Goal: Task Accomplishment & Management: Complete application form

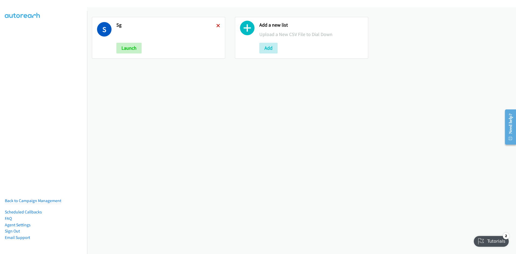
drag, startPoint x: 0, startPoint y: 0, endPoint x: 217, endPoint y: 24, distance: 218.3
click at [217, 24] on icon at bounding box center [218, 26] width 4 height 4
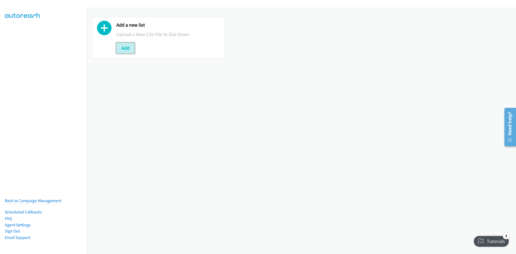
drag, startPoint x: 127, startPoint y: 44, endPoint x: 139, endPoint y: 47, distance: 12.0
click at [127, 44] on button "Add" at bounding box center [125, 48] width 18 height 11
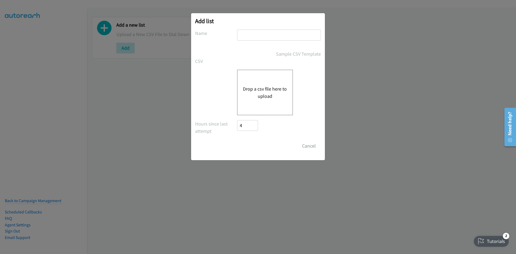
click at [272, 90] on button "Drop a csv file here to upload" at bounding box center [265, 92] width 44 height 15
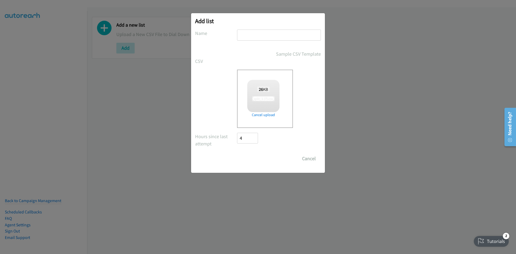
click at [250, 36] on input "text" at bounding box center [279, 35] width 84 height 11
checkbox input "true"
type input "pdk"
click at [237, 153] on input "Save List" at bounding box center [251, 158] width 28 height 11
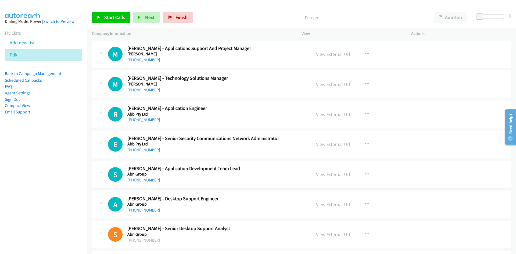
drag, startPoint x: 148, startPoint y: 90, endPoint x: 0, endPoint y: 143, distance: 157.1
click at [148, 90] on link "+61 488 702 321" at bounding box center [143, 89] width 33 height 5
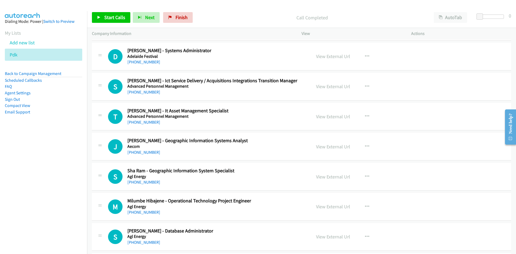
scroll to position [242, 0]
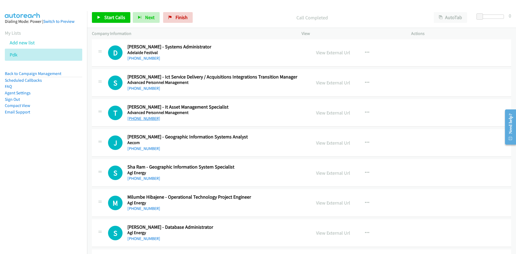
click at [146, 119] on link "+61 410 411 191" at bounding box center [143, 118] width 33 height 5
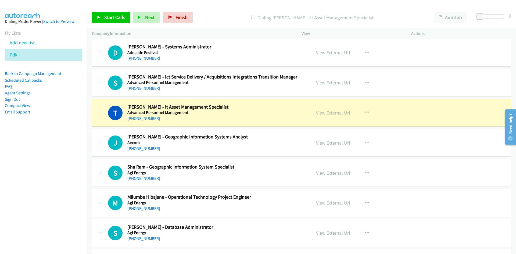
scroll to position [269, 0]
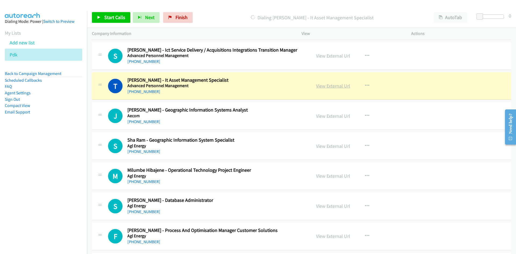
click at [339, 86] on link "View External Url" at bounding box center [333, 86] width 34 height 6
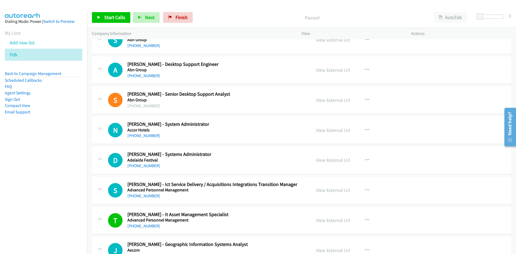
scroll to position [242, 0]
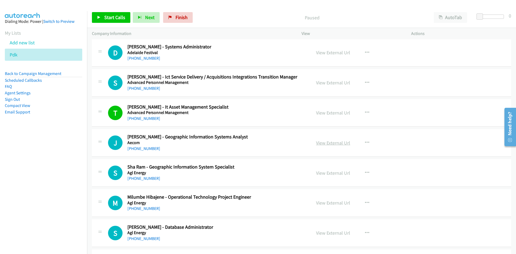
click at [329, 142] on link "View External Url" at bounding box center [333, 143] width 34 height 6
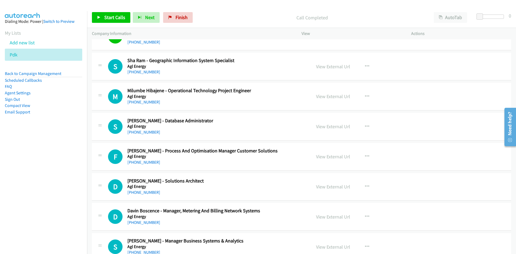
scroll to position [350, 0]
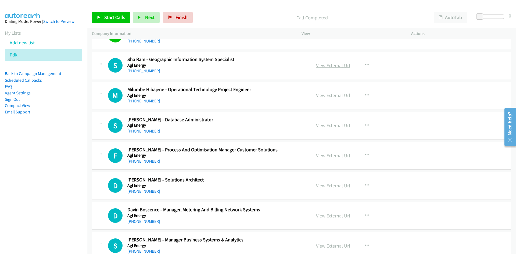
click at [335, 65] on link "View External Url" at bounding box center [333, 65] width 34 height 6
click at [326, 96] on link "View External Url" at bounding box center [333, 95] width 34 height 6
click at [20, 54] on icon at bounding box center [21, 55] width 4 height 4
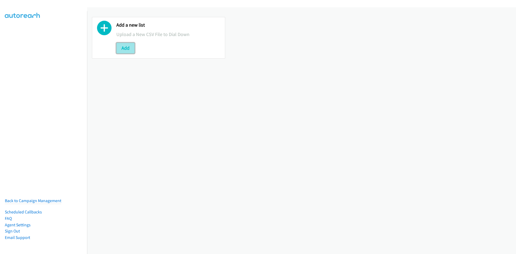
click at [124, 48] on button "Add" at bounding box center [125, 48] width 18 height 11
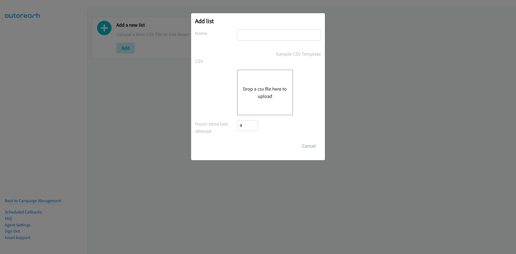
click at [266, 93] on button "Drop a csv file here to upload" at bounding box center [265, 92] width 44 height 15
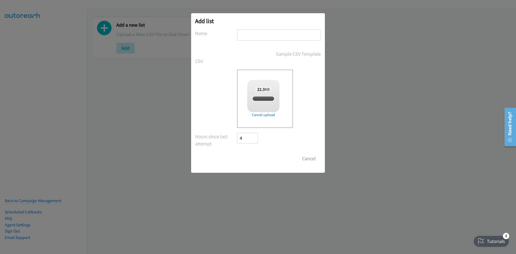
click at [263, 36] on input "text" at bounding box center [279, 35] width 84 height 11
checkbox input "true"
type input "bleh"
click at [252, 156] on input "Save List" at bounding box center [251, 158] width 28 height 11
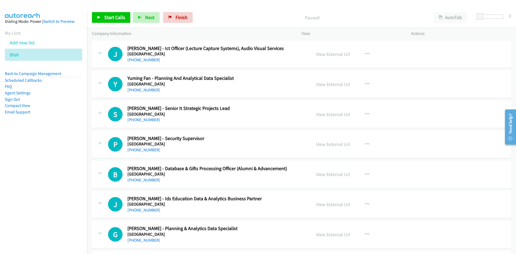
drag, startPoint x: 146, startPoint y: 118, endPoint x: 68, endPoint y: 126, distance: 78.4
click at [146, 118] on link "+61 459 937 504" at bounding box center [143, 119] width 33 height 5
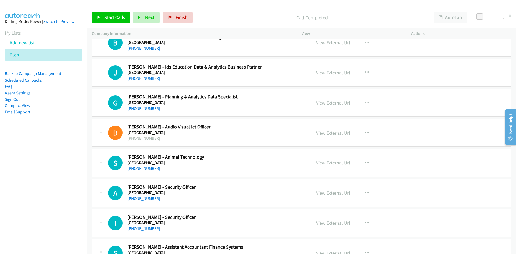
scroll to position [134, 0]
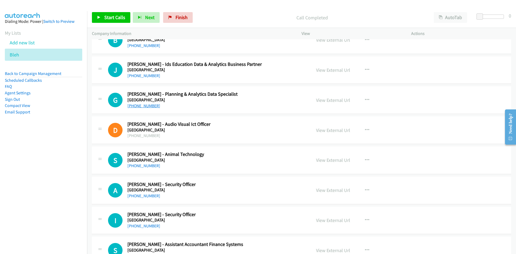
click at [140, 105] on link "+61 414 280 035" at bounding box center [143, 105] width 33 height 5
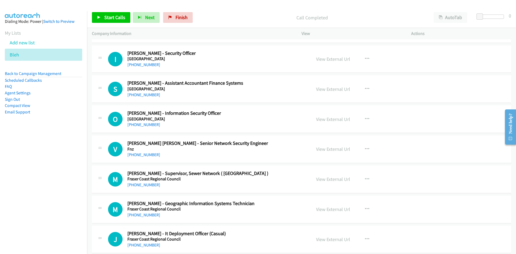
scroll to position [323, 0]
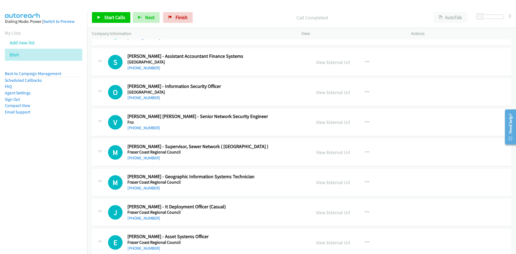
drag, startPoint x: 148, startPoint y: 95, endPoint x: 98, endPoint y: 99, distance: 50.4
click at [148, 95] on link "+61 451 914 995" at bounding box center [143, 97] width 33 height 5
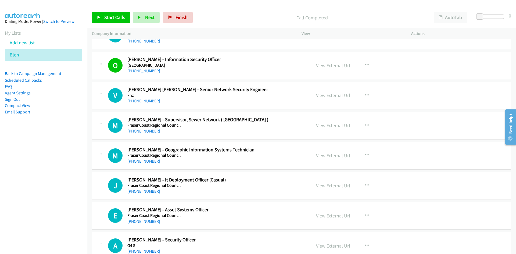
click at [144, 102] on link "+61 451 695 022" at bounding box center [143, 100] width 33 height 5
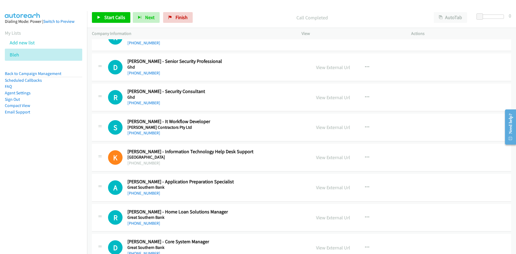
scroll to position [807, 0]
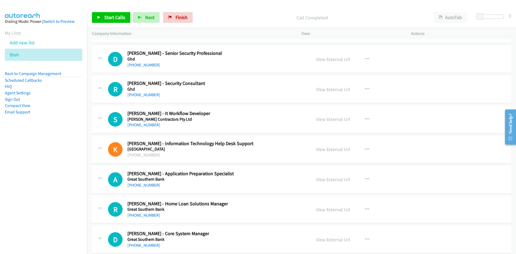
drag, startPoint x: 137, startPoint y: 124, endPoint x: 94, endPoint y: 132, distance: 44.0
click at [137, 124] on link "+61 427 967 675" at bounding box center [143, 124] width 33 height 5
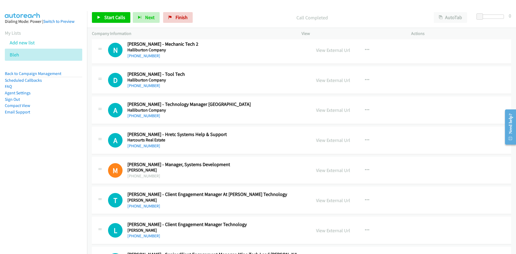
scroll to position [1156, 0]
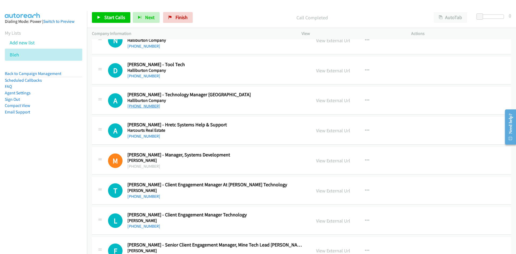
click at [150, 105] on link "+61 428 157 734" at bounding box center [143, 106] width 33 height 5
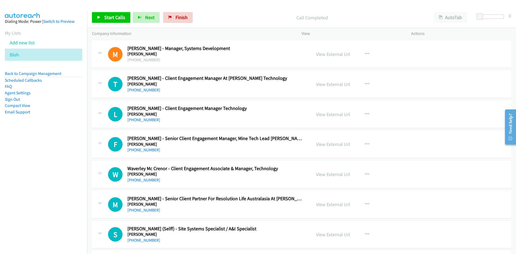
scroll to position [1264, 0]
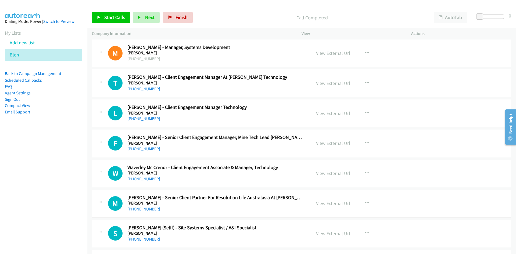
drag, startPoint x: 143, startPoint y: 88, endPoint x: 132, endPoint y: 92, distance: 11.3
click at [143, 88] on link "+61 414 136 842" at bounding box center [143, 88] width 33 height 5
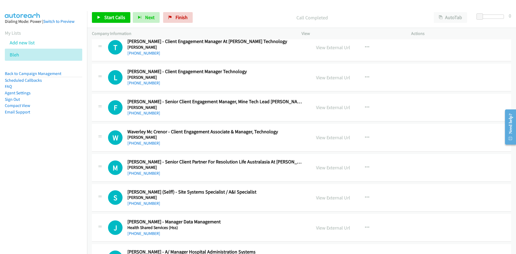
scroll to position [1291, 0]
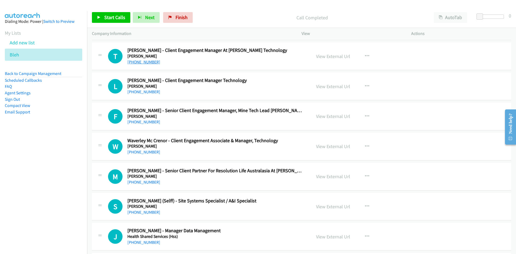
click at [142, 62] on link "+61 414 136 842" at bounding box center [143, 61] width 33 height 5
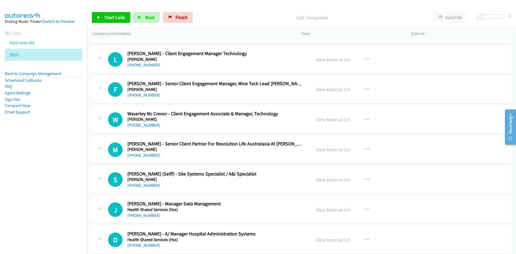
scroll to position [1344, 0]
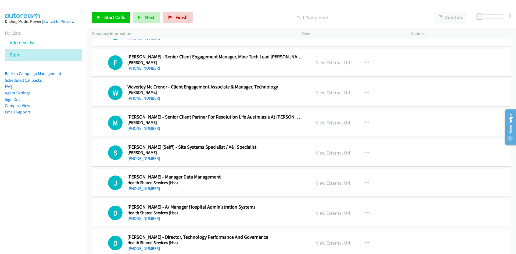
drag, startPoint x: 142, startPoint y: 98, endPoint x: 138, endPoint y: 98, distance: 3.8
click at [142, 98] on link "+61 419 734 299" at bounding box center [143, 98] width 33 height 5
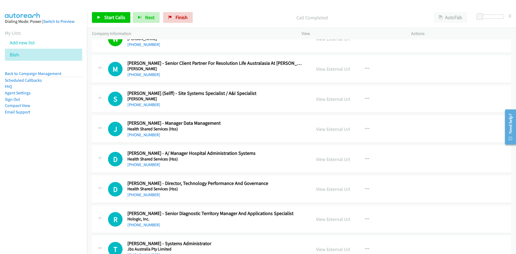
scroll to position [1425, 0]
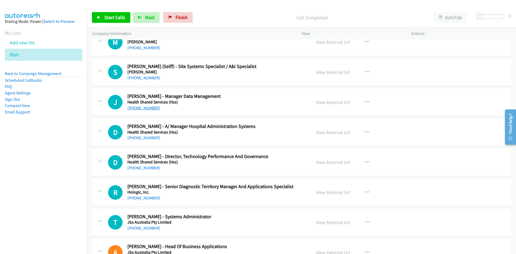
click at [147, 109] on link "+61 414 800 434" at bounding box center [143, 107] width 33 height 5
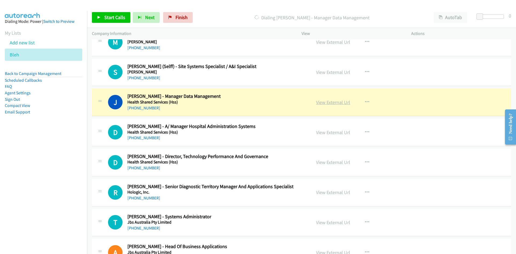
click at [325, 103] on link "View External Url" at bounding box center [333, 102] width 34 height 6
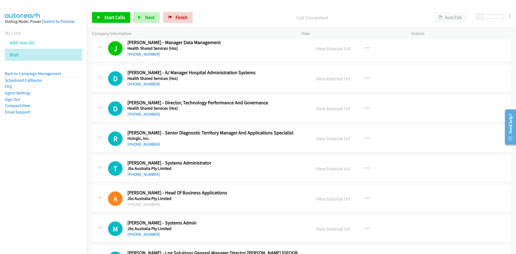
scroll to position [1506, 0]
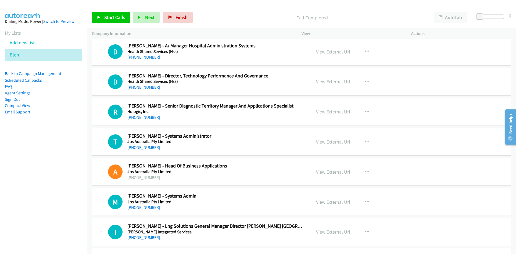
click at [138, 88] on link "+61 428 463 666" at bounding box center [143, 87] width 33 height 5
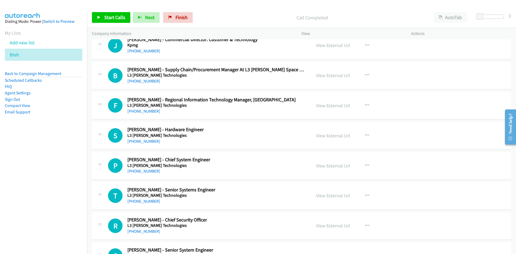
scroll to position [1882, 0]
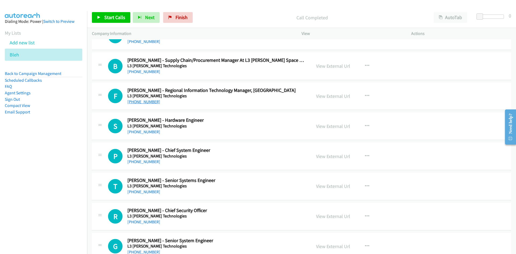
drag, startPoint x: 144, startPoint y: 102, endPoint x: 137, endPoint y: 102, distance: 6.7
click at [144, 102] on link "+61 429 932 709" at bounding box center [143, 101] width 33 height 5
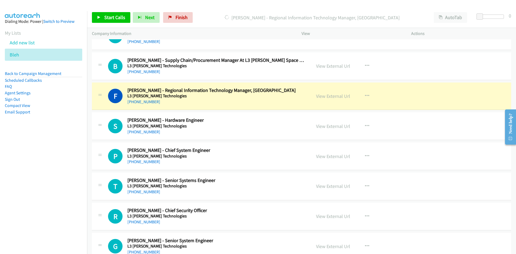
scroll to position [1909, 0]
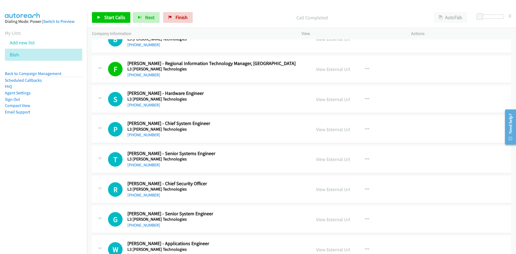
drag, startPoint x: 143, startPoint y: 135, endPoint x: 99, endPoint y: 141, distance: 44.0
click at [143, 135] on link "+61 408 506 150" at bounding box center [143, 134] width 33 height 5
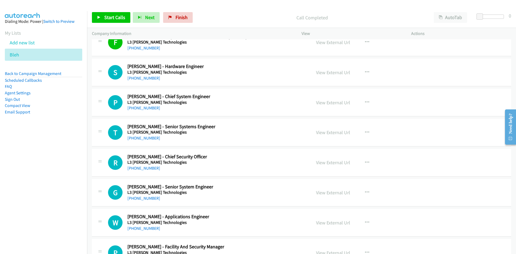
scroll to position [1963, 0]
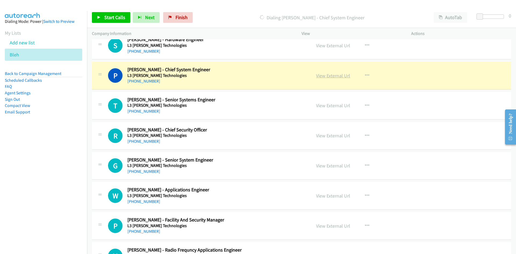
click at [330, 74] on link "View External Url" at bounding box center [333, 76] width 34 height 6
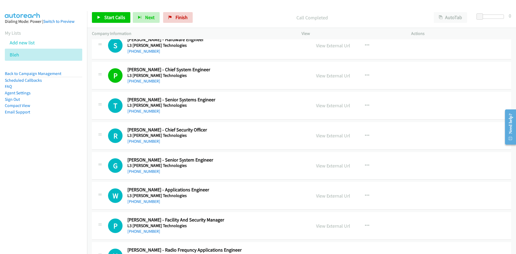
scroll to position [1990, 0]
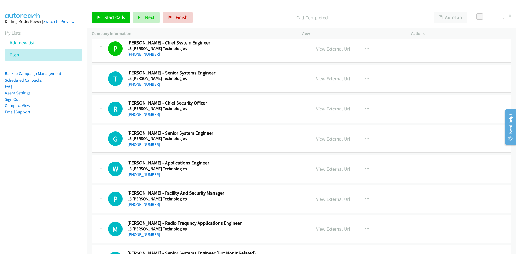
drag, startPoint x: 144, startPoint y: 85, endPoint x: 46, endPoint y: 101, distance: 99.1
click at [144, 85] on link "+61 421 897 008" at bounding box center [143, 84] width 33 height 5
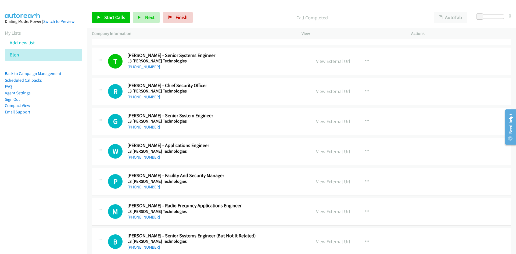
scroll to position [2017, 0]
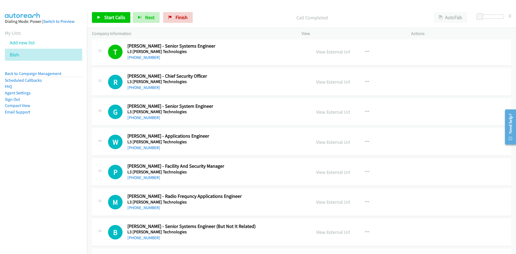
drag, startPoint x: 147, startPoint y: 89, endPoint x: 96, endPoint y: 109, distance: 54.2
click at [147, 89] on link "+61 422 913 252" at bounding box center [143, 87] width 33 height 5
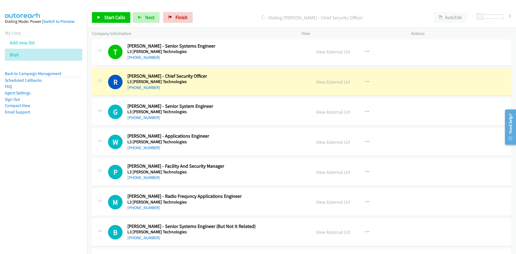
drag, startPoint x: 146, startPoint y: 116, endPoint x: 83, endPoint y: 141, distance: 68.3
click at [146, 116] on link "+61 419 665 340" at bounding box center [143, 117] width 33 height 5
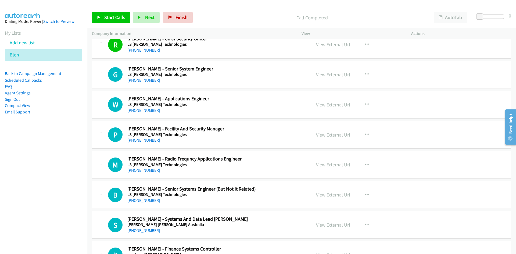
scroll to position [2070, 0]
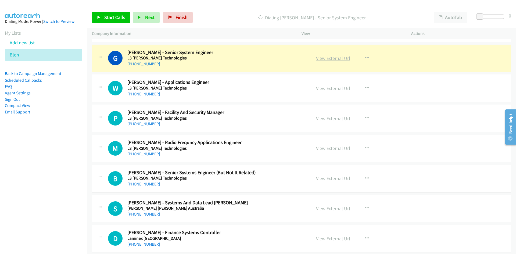
click at [336, 58] on link "View External Url" at bounding box center [333, 58] width 34 height 6
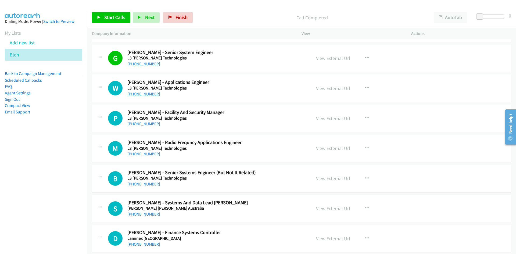
click at [143, 94] on link "+61 422 522 563" at bounding box center [143, 93] width 33 height 5
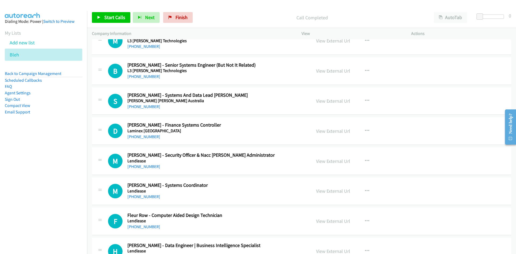
scroll to position [2205, 0]
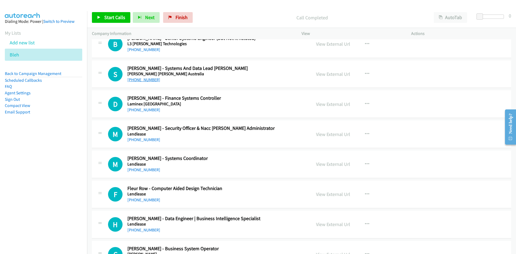
click at [152, 80] on link "+61 417 294 472" at bounding box center [143, 79] width 33 height 5
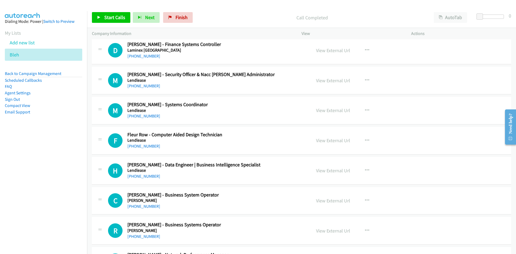
scroll to position [2285, 0]
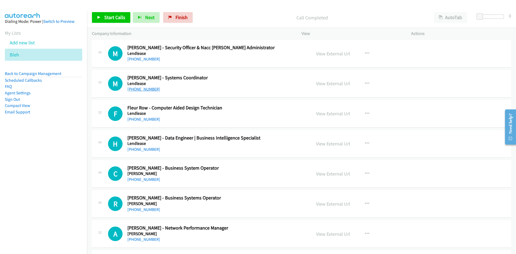
click at [145, 90] on link "+61 401 614 387" at bounding box center [143, 89] width 33 height 5
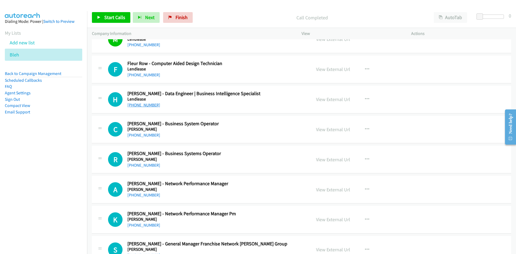
scroll to position [2339, 0]
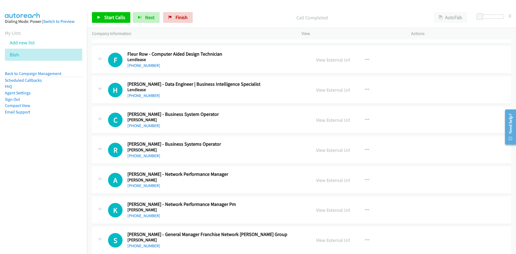
drag, startPoint x: 147, startPoint y: 64, endPoint x: 63, endPoint y: 95, distance: 89.1
click at [147, 64] on link "+61 439 942 097" at bounding box center [143, 65] width 33 height 5
drag, startPoint x: 143, startPoint y: 95, endPoint x: 136, endPoint y: 99, distance: 7.9
click at [143, 95] on link "+61 436 409 828" at bounding box center [143, 95] width 33 height 5
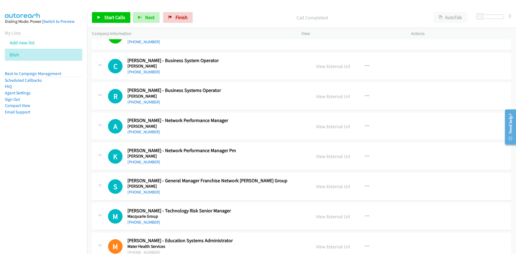
scroll to position [2420, 0]
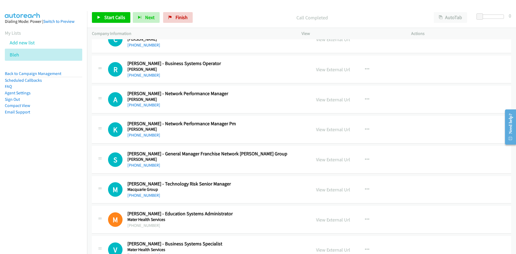
drag, startPoint x: 149, startPoint y: 106, endPoint x: 90, endPoint y: 116, distance: 59.7
click at [149, 106] on link "+61 432 514 811" at bounding box center [143, 104] width 33 height 5
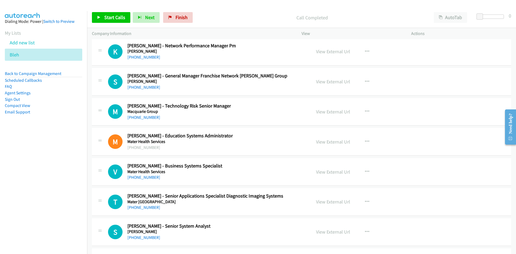
scroll to position [2527, 0]
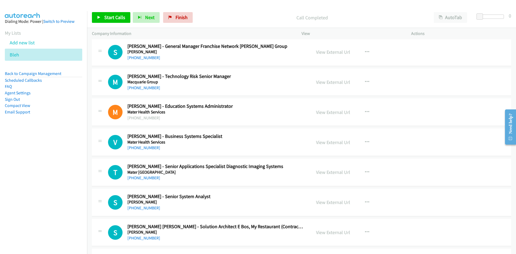
drag, startPoint x: 142, startPoint y: 86, endPoint x: 86, endPoint y: 97, distance: 56.7
click at [142, 86] on link "+61 414 099 885" at bounding box center [143, 87] width 33 height 5
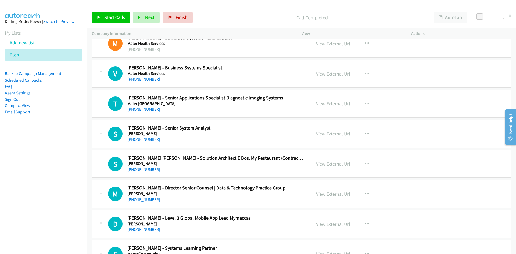
scroll to position [2608, 0]
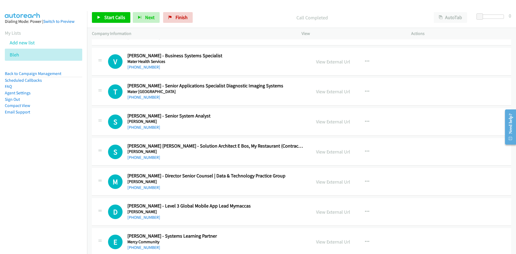
drag, startPoint x: 149, startPoint y: 67, endPoint x: 131, endPoint y: 70, distance: 17.5
click at [149, 67] on link "+61 423 372 394" at bounding box center [143, 67] width 33 height 5
click at [138, 127] on link "+61 499 239 627" at bounding box center [143, 127] width 33 height 5
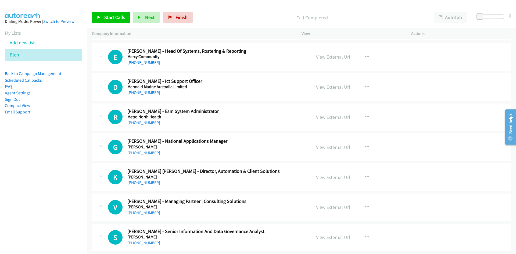
scroll to position [2850, 0]
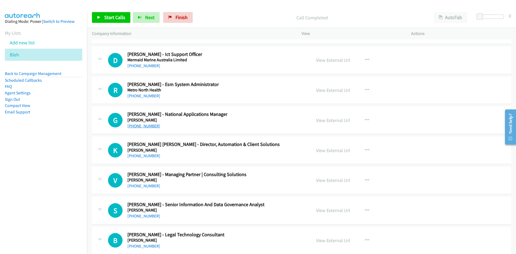
click at [141, 124] on link "+61 411 125 499" at bounding box center [143, 125] width 33 height 5
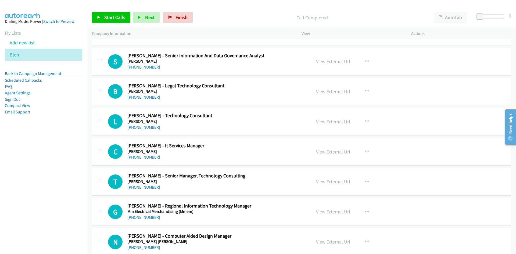
scroll to position [3011, 0]
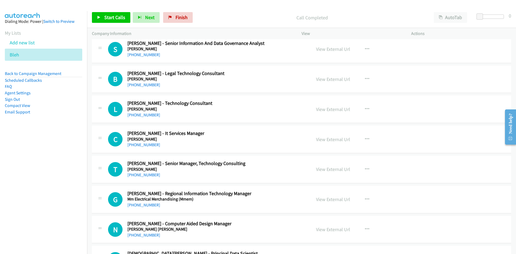
click at [146, 114] on link "+61 491 106 267" at bounding box center [143, 114] width 33 height 5
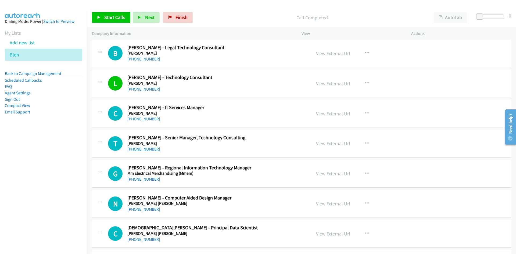
scroll to position [3065, 0]
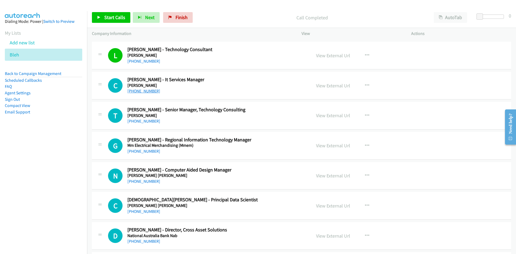
click at [141, 93] on link "+61 413 885 497" at bounding box center [143, 90] width 33 height 5
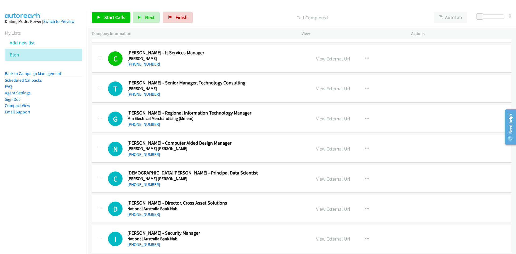
click at [149, 93] on link "+61 488 778 353" at bounding box center [143, 94] width 33 height 5
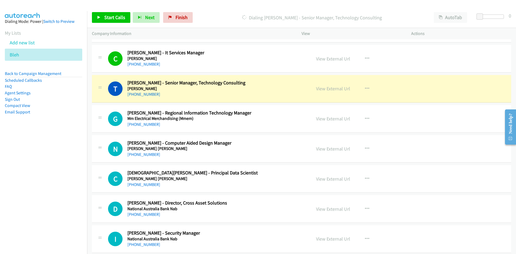
scroll to position [3119, 0]
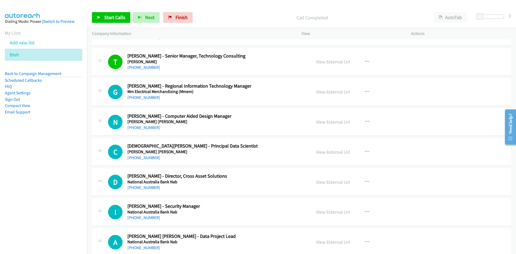
drag, startPoint x: 144, startPoint y: 98, endPoint x: 109, endPoint y: 111, distance: 37.3
click at [144, 98] on link "+61 400 007 332" at bounding box center [143, 97] width 33 height 5
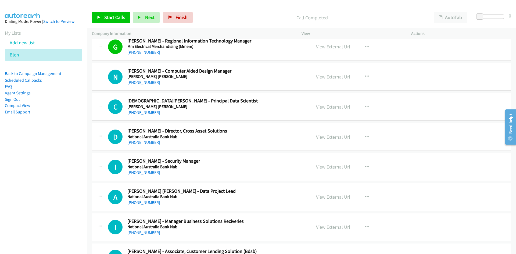
scroll to position [3173, 0]
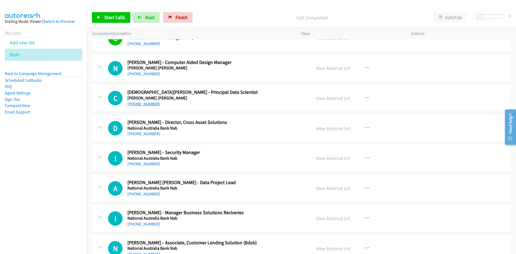
click at [139, 106] on link "+61 428 172 526" at bounding box center [143, 103] width 33 height 5
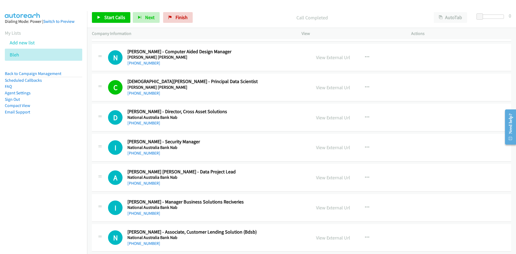
scroll to position [3189, 0]
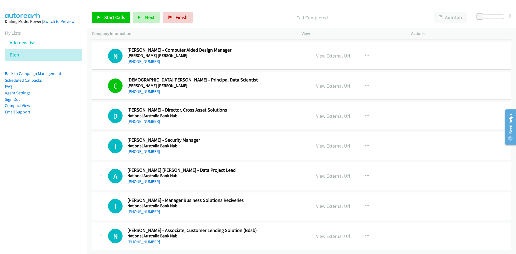
click at [155, 179] on div "+61 429 469 271" at bounding box center [215, 182] width 177 height 6
click at [154, 179] on link "+61 429 469 271" at bounding box center [143, 181] width 33 height 5
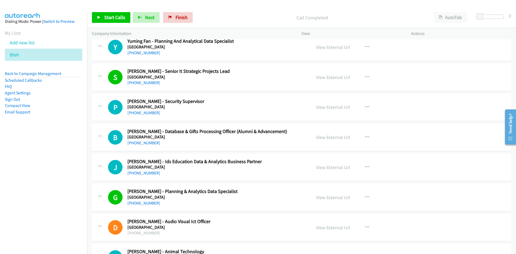
scroll to position [0, 0]
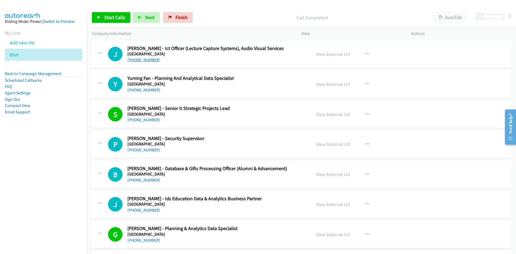
click at [141, 59] on link "+61 8 8201 3139" at bounding box center [143, 59] width 33 height 5
drag, startPoint x: 144, startPoint y: 89, endPoint x: 16, endPoint y: 124, distance: 132.0
click at [144, 89] on link "+61 8 8201 2522" at bounding box center [143, 89] width 33 height 5
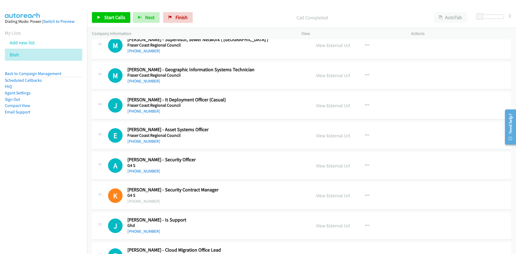
scroll to position [430, 0]
drag, startPoint x: 147, startPoint y: 80, endPoint x: 1, endPoint y: 123, distance: 152.7
click at [147, 80] on link "+61 7 4197 4605" at bounding box center [143, 80] width 33 height 5
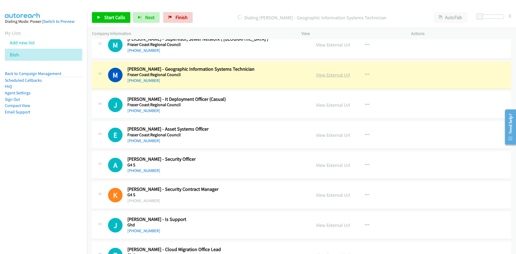
click at [327, 74] on link "View External Url" at bounding box center [333, 75] width 34 height 6
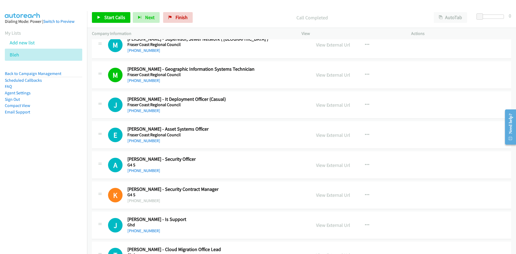
drag, startPoint x: 144, startPoint y: 111, endPoint x: 77, endPoint y: 124, distance: 68.8
click at [144, 111] on link "+61 7 4197 4396" at bounding box center [143, 110] width 33 height 5
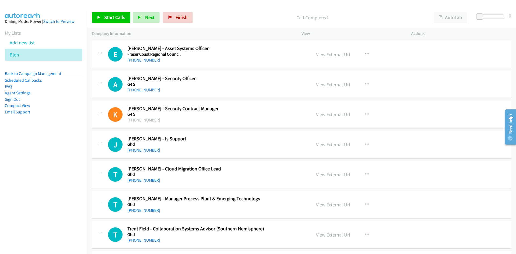
scroll to position [538, 0]
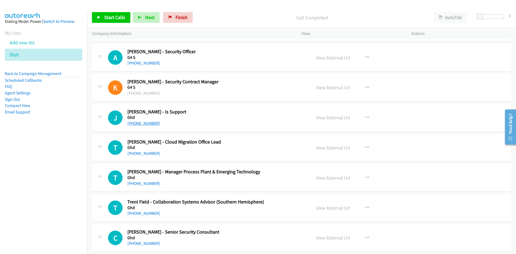
click at [152, 125] on link "+61 8 6222 8222" at bounding box center [143, 123] width 33 height 5
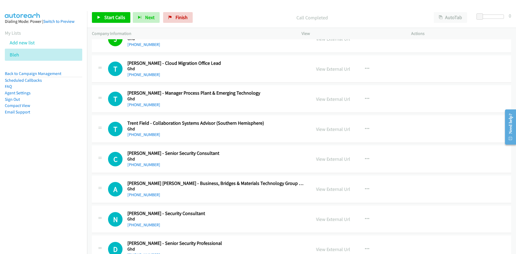
scroll to position [618, 0]
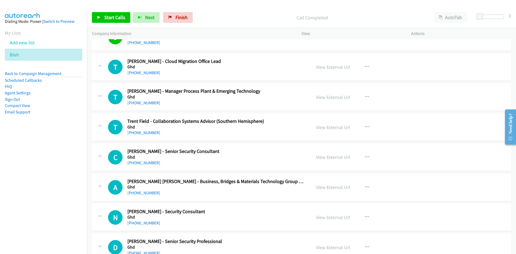
drag, startPoint x: 151, startPoint y: 73, endPoint x: 6, endPoint y: 139, distance: 158.9
click at [151, 73] on link "+61 7 3316 3595" at bounding box center [143, 72] width 33 height 5
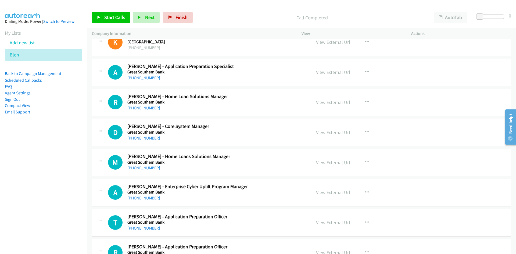
scroll to position [914, 0]
drag, startPoint x: 150, startPoint y: 77, endPoint x: 94, endPoint y: 93, distance: 58.4
click at [150, 77] on link "+61 3 9919 5922" at bounding box center [143, 77] width 33 height 5
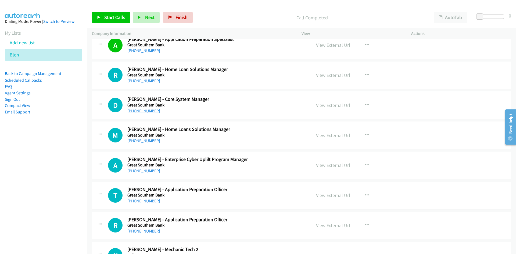
drag, startPoint x: 152, startPoint y: 111, endPoint x: 144, endPoint y: 111, distance: 8.1
click at [152, 111] on link "+61 8 8331 8333" at bounding box center [143, 110] width 33 height 5
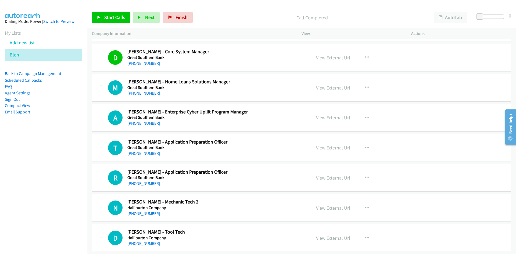
scroll to position [995, 0]
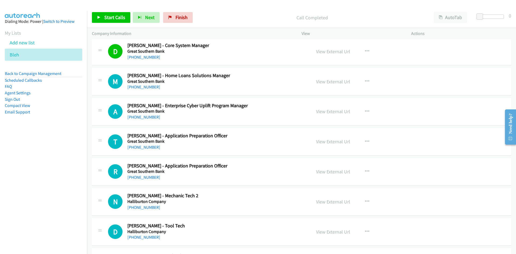
drag, startPoint x: 149, startPoint y: 117, endPoint x: 69, endPoint y: 148, distance: 85.8
click at [149, 117] on link "+61 457 540 598" at bounding box center [143, 117] width 33 height 5
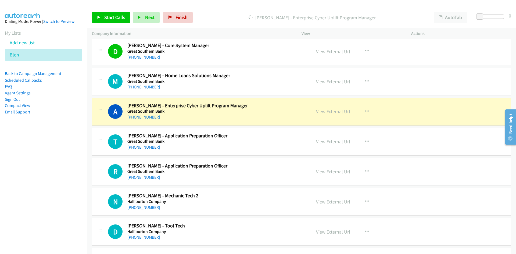
scroll to position [1022, 0]
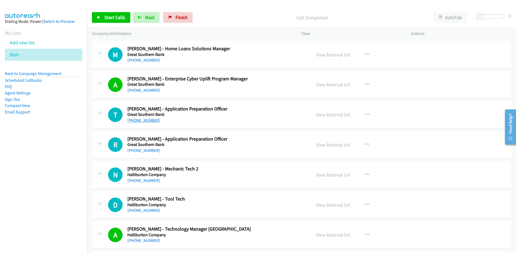
drag, startPoint x: 148, startPoint y: 120, endPoint x: 139, endPoint y: 120, distance: 9.7
click at [148, 120] on link "+61 7 3807 3344" at bounding box center [143, 120] width 33 height 5
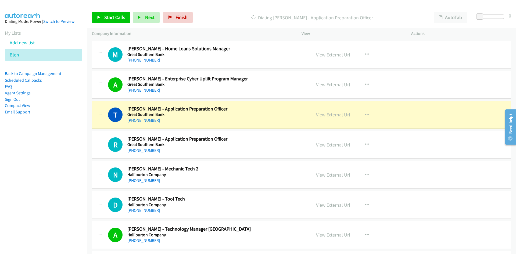
click at [335, 114] on link "View External Url" at bounding box center [333, 115] width 34 height 6
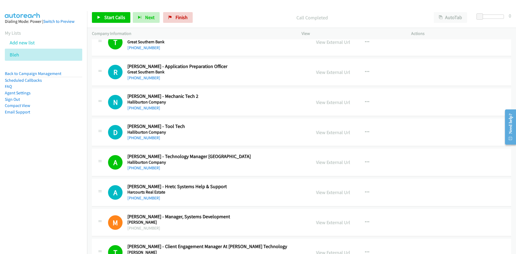
scroll to position [1102, 0]
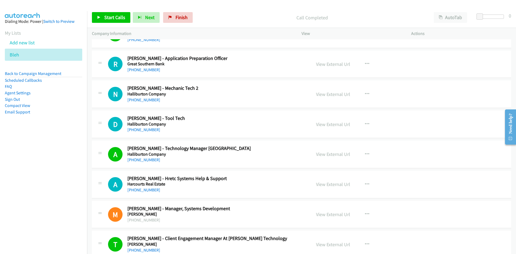
drag, startPoint x: 149, startPoint y: 97, endPoint x: 117, endPoint y: 109, distance: 34.4
click at [149, 97] on link "+61 400 159 095" at bounding box center [143, 99] width 33 height 5
drag, startPoint x: 147, startPoint y: 129, endPoint x: 20, endPoint y: 155, distance: 129.3
click at [147, 129] on link "+61 481 525 384" at bounding box center [143, 129] width 33 height 5
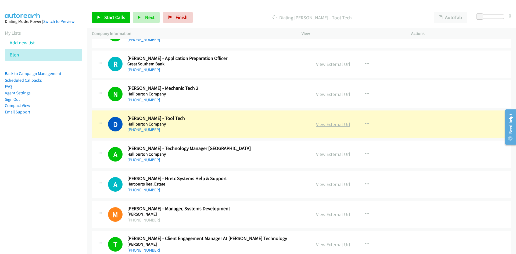
click at [334, 123] on link "View External Url" at bounding box center [333, 124] width 34 height 6
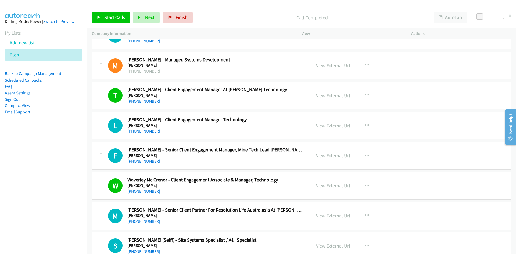
scroll to position [1264, 0]
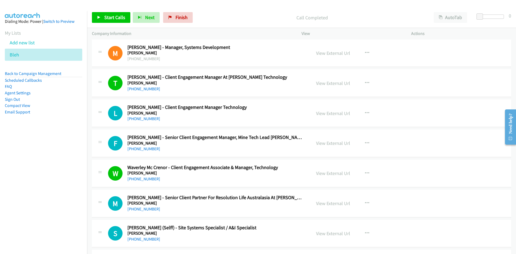
drag, startPoint x: 143, startPoint y: 118, endPoint x: 122, endPoint y: 126, distance: 23.0
click at [143, 118] on link "+61 2 8062 6166" at bounding box center [143, 118] width 33 height 5
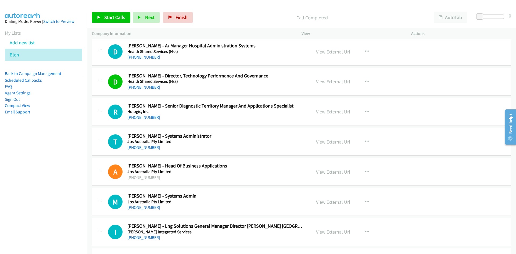
scroll to position [1533, 0]
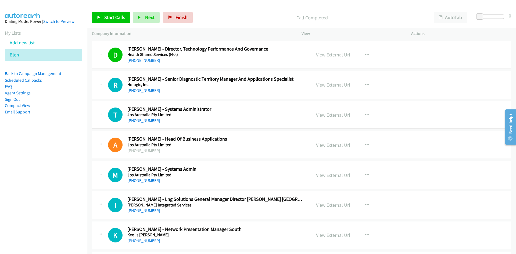
drag, startPoint x: 144, startPoint y: 92, endPoint x: 106, endPoint y: 117, distance: 45.5
click at [144, 92] on link "+61 2 9888 8000" at bounding box center [143, 90] width 33 height 5
drag, startPoint x: 148, startPoint y: 121, endPoint x: 73, endPoint y: 139, distance: 77.1
click at [148, 121] on link "+61 7 3810 2228" at bounding box center [143, 120] width 33 height 5
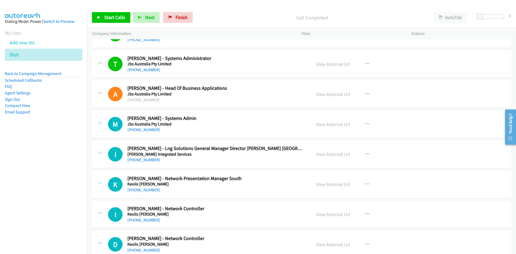
scroll to position [1613, 0]
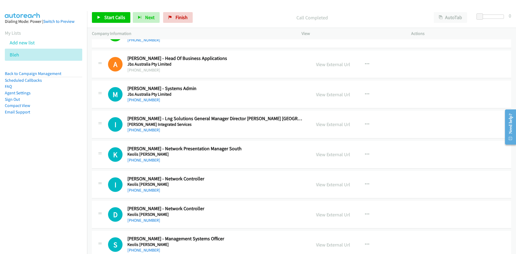
drag, startPoint x: 134, startPoint y: 99, endPoint x: 96, endPoint y: 113, distance: 40.4
click at [134, 99] on link "+61 7 3198 9175" at bounding box center [143, 99] width 33 height 5
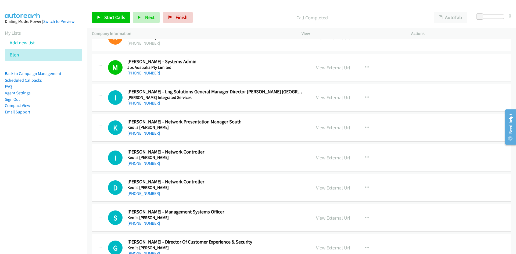
drag, startPoint x: 148, startPoint y: 102, endPoint x: 43, endPoint y: 119, distance: 106.2
click at [148, 102] on link "+61 437 201 619" at bounding box center [143, 103] width 33 height 5
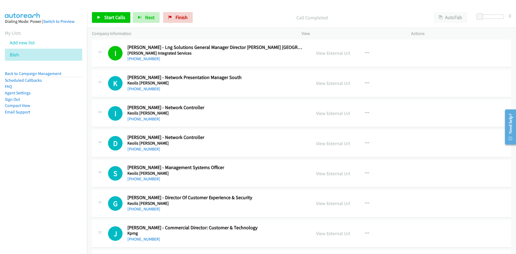
scroll to position [1694, 0]
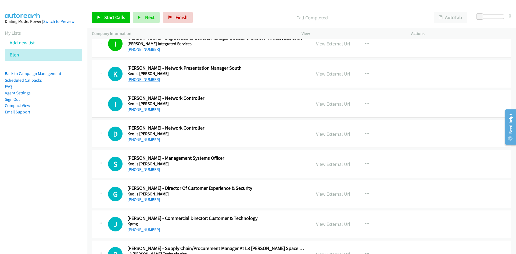
click at [148, 81] on link "+61 431 840 511" at bounding box center [143, 79] width 33 height 5
click at [151, 111] on link "+61 401 142 336" at bounding box center [143, 109] width 33 height 5
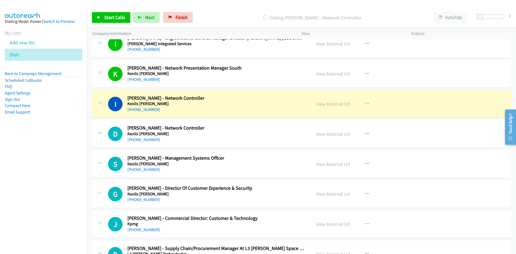
scroll to position [1721, 0]
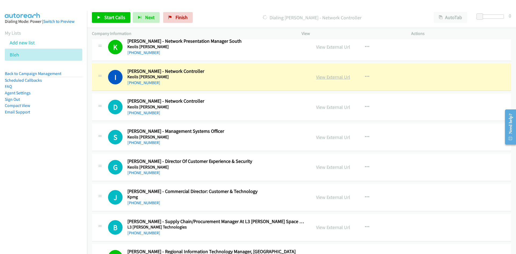
click at [329, 78] on link "View External Url" at bounding box center [333, 77] width 34 height 6
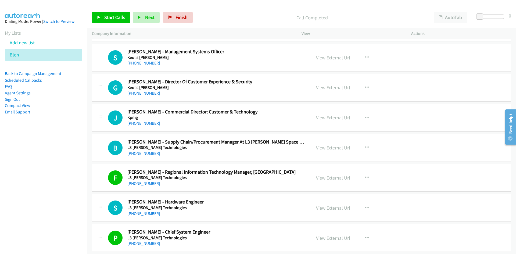
scroll to position [1801, 0]
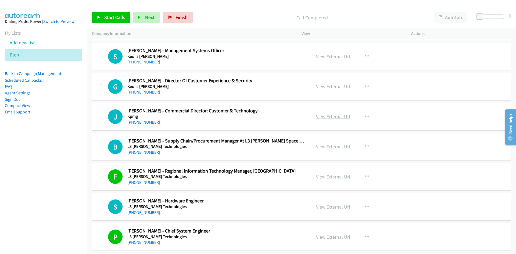
click at [326, 117] on link "View External Url" at bounding box center [333, 116] width 34 height 6
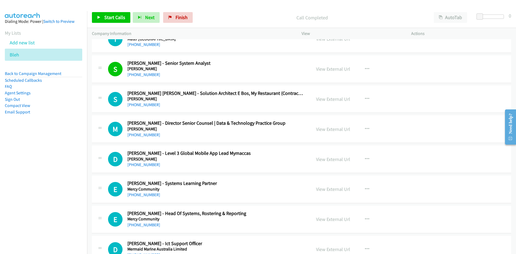
scroll to position [2689, 0]
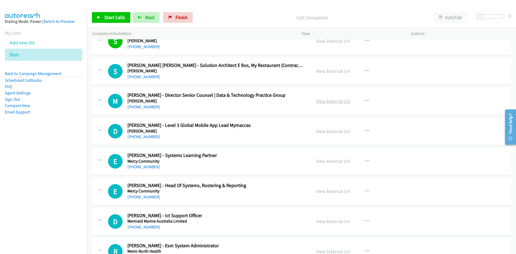
click at [337, 101] on link "View External Url" at bounding box center [333, 101] width 34 height 6
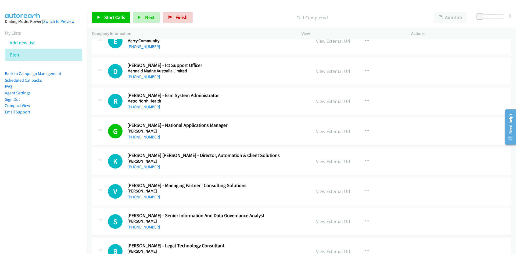
scroll to position [2840, 0]
click at [336, 101] on link "View External Url" at bounding box center [333, 101] width 34 height 6
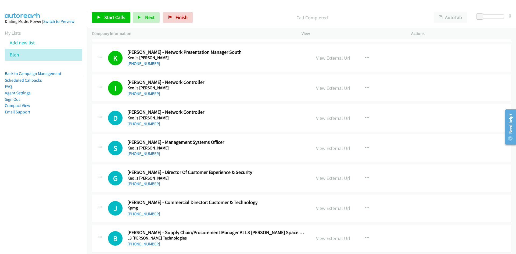
scroll to position [1710, 0]
click at [150, 123] on link "+61 431 844 592" at bounding box center [143, 123] width 33 height 5
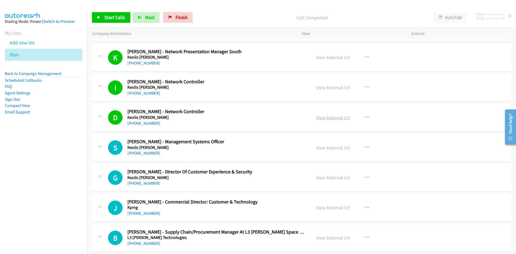
click at [333, 118] on link "View External Url" at bounding box center [333, 118] width 34 height 6
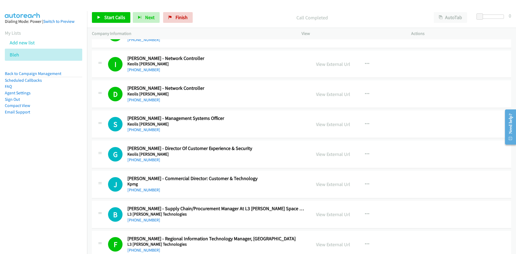
scroll to position [1764, 0]
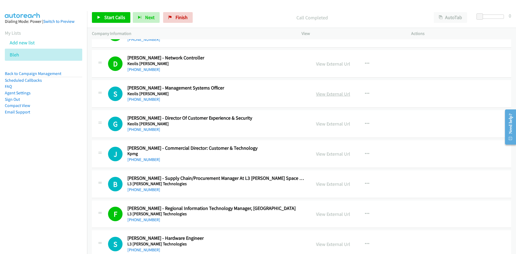
click at [331, 94] on link "View External Url" at bounding box center [333, 94] width 34 height 6
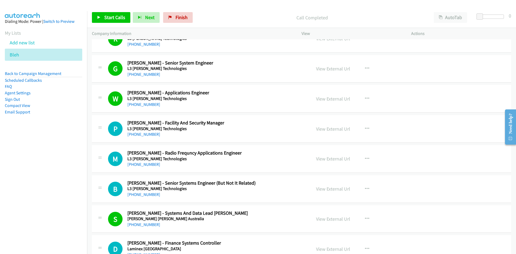
scroll to position [2114, 0]
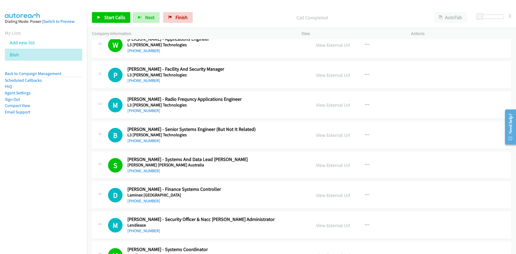
drag, startPoint x: 148, startPoint y: 81, endPoint x: 135, endPoint y: 85, distance: 13.9
click at [148, 81] on link "+61 482 187 556" at bounding box center [143, 80] width 33 height 5
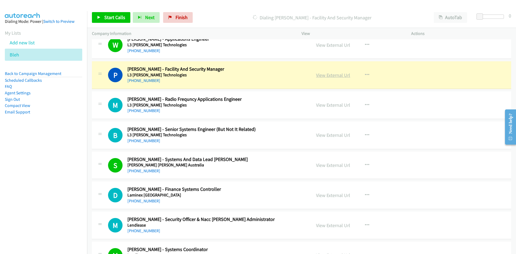
click at [339, 75] on link "View External Url" at bounding box center [333, 75] width 34 height 6
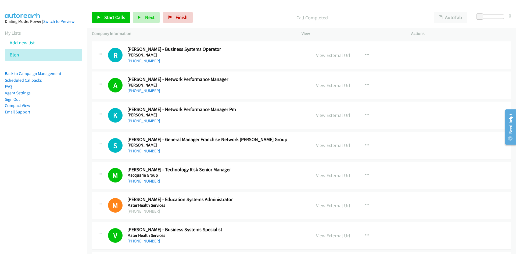
scroll to position [2436, 0]
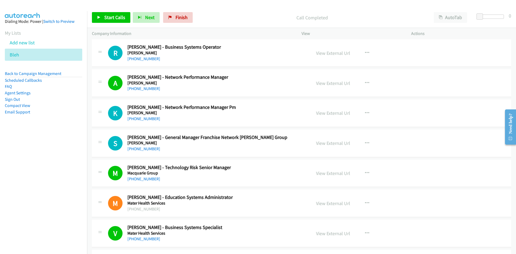
drag, startPoint x: 151, startPoint y: 117, endPoint x: 134, endPoint y: 125, distance: 19.2
click at [151, 117] on link "+61 400 063 315" at bounding box center [143, 118] width 33 height 5
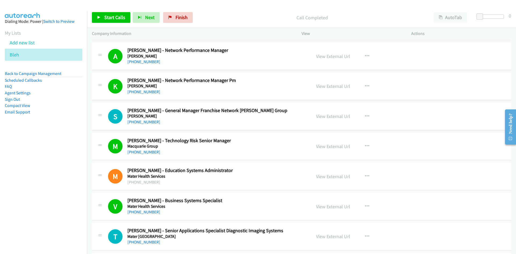
scroll to position [2490, 0]
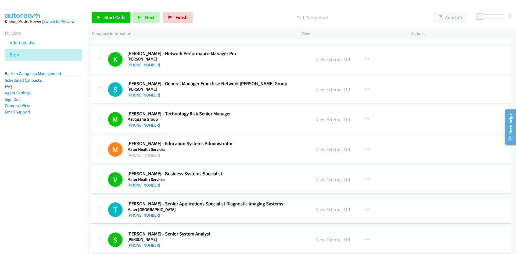
drag, startPoint x: 144, startPoint y: 93, endPoint x: 14, endPoint y: 124, distance: 133.2
click at [144, 93] on link "+61 412 726 212" at bounding box center [143, 94] width 33 height 5
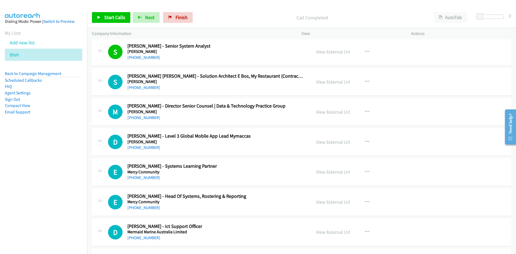
scroll to position [2678, 0]
drag, startPoint x: 152, startPoint y: 119, endPoint x: 147, endPoint y: 123, distance: 6.5
click at [152, 119] on link "+61 2 9875 6666" at bounding box center [143, 117] width 33 height 5
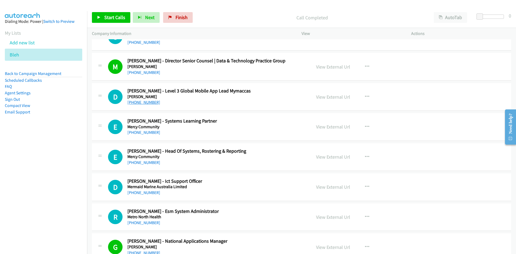
scroll to position [2732, 0]
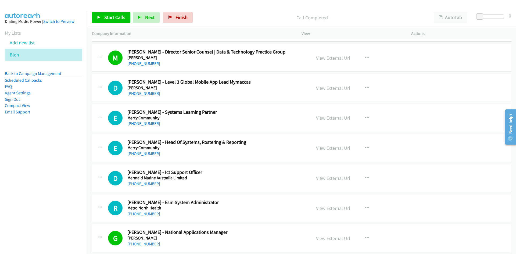
drag, startPoint x: 147, startPoint y: 122, endPoint x: 12, endPoint y: 145, distance: 137.5
click at [147, 122] on link "+61 408 535 427" at bounding box center [143, 123] width 33 height 5
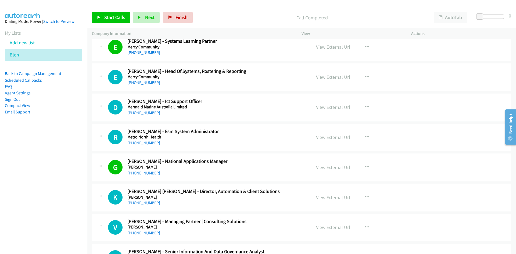
scroll to position [2813, 0]
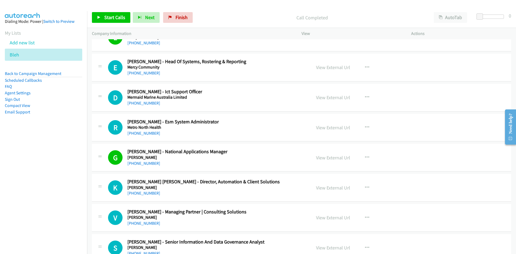
drag, startPoint x: 137, startPoint y: 104, endPoint x: 44, endPoint y: 130, distance: 95.9
click at [137, 104] on link "+61 8 6242 2120" at bounding box center [143, 103] width 33 height 5
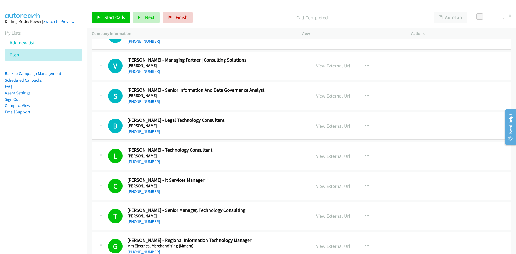
scroll to position [2974, 0]
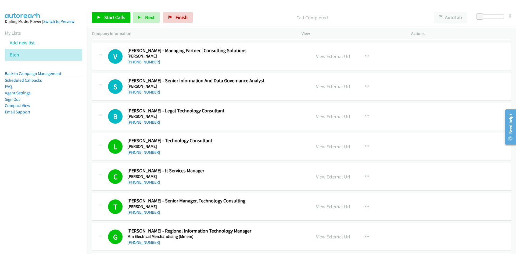
drag, startPoint x: 147, startPoint y: 94, endPoint x: 79, endPoint y: 113, distance: 70.4
click at [147, 94] on link "+61 7 3735 4843" at bounding box center [143, 92] width 33 height 5
drag, startPoint x: 147, startPoint y: 123, endPoint x: 69, endPoint y: 147, distance: 82.4
click at [147, 123] on link "+61 414 443 728" at bounding box center [143, 122] width 33 height 5
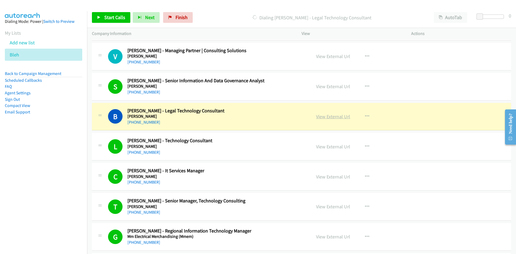
click at [337, 116] on link "View External Url" at bounding box center [333, 116] width 34 height 6
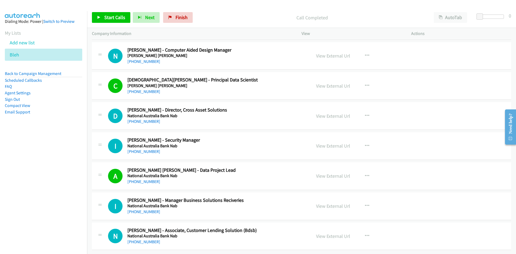
scroll to position [3135, 0]
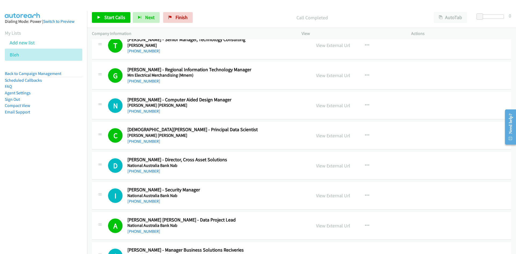
drag, startPoint x: 136, startPoint y: 112, endPoint x: 78, endPoint y: 136, distance: 62.5
click at [136, 112] on link "+61 403 034 733" at bounding box center [143, 111] width 33 height 5
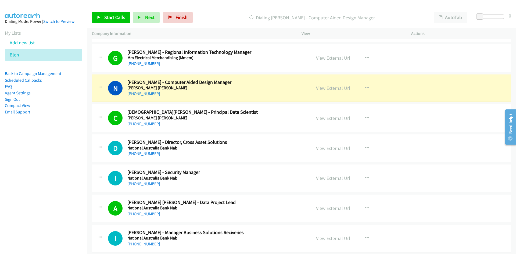
scroll to position [3162, 0]
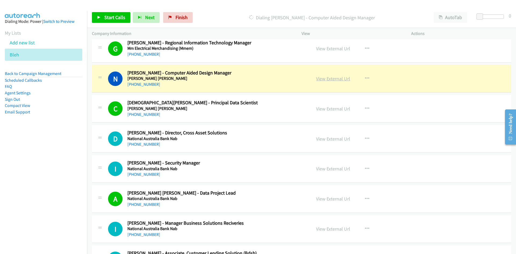
click at [325, 80] on link "View External Url" at bounding box center [333, 79] width 34 height 6
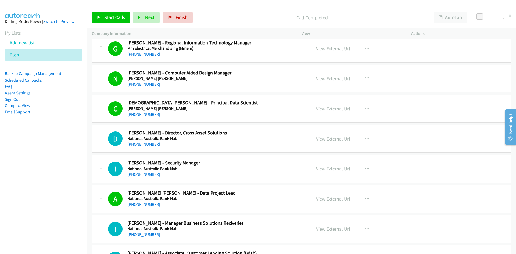
scroll to position [3189, 0]
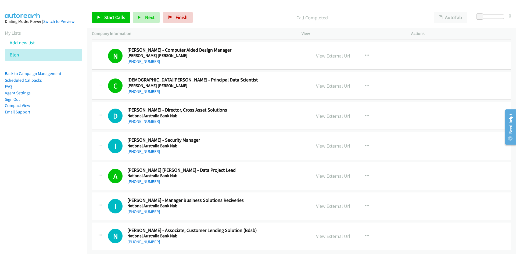
click at [333, 113] on link "View External Url" at bounding box center [333, 116] width 34 height 6
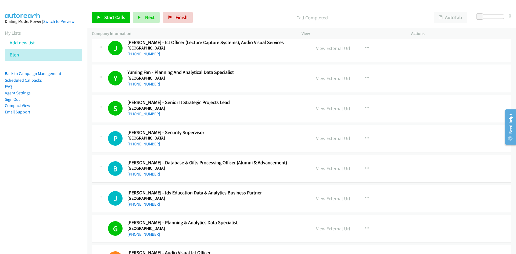
scroll to position [0, 0]
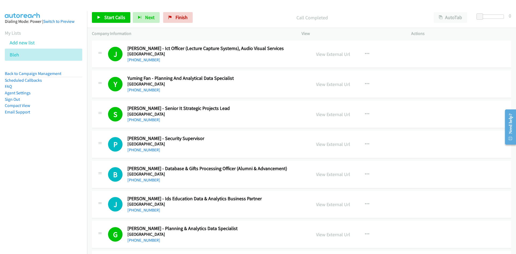
drag, startPoint x: 20, startPoint y: 54, endPoint x: 29, endPoint y: 21, distance: 34.8
click at [20, 54] on icon at bounding box center [22, 55] width 4 height 4
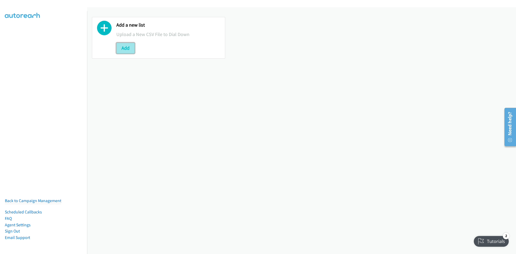
click at [127, 52] on button "Add" at bounding box center [125, 48] width 18 height 11
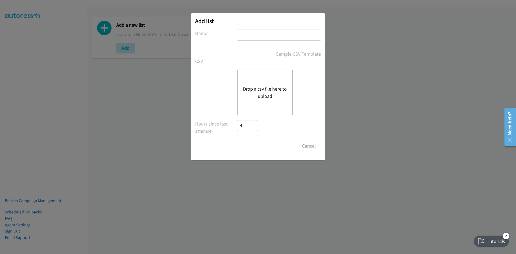
click at [243, 96] on div "Drop a csv file here to upload" at bounding box center [265, 93] width 56 height 46
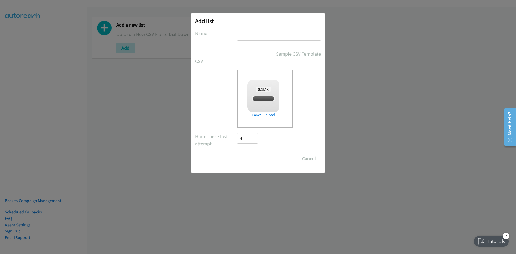
checkbox input "true"
click at [250, 35] on input "text" at bounding box center [279, 35] width 84 height 11
type input "listie"
drag, startPoint x: 255, startPoint y: 161, endPoint x: 264, endPoint y: 160, distance: 8.5
click at [255, 161] on input "Save List" at bounding box center [251, 158] width 28 height 11
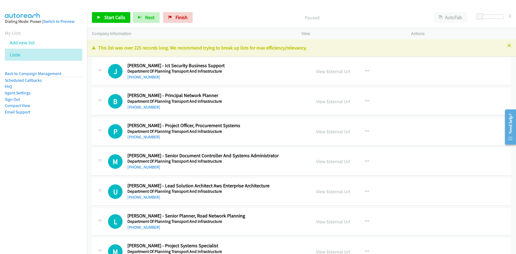
drag, startPoint x: 141, startPoint y: 77, endPoint x: 31, endPoint y: 111, distance: 115.5
click at [141, 77] on link "+61 8 8343 2934" at bounding box center [143, 76] width 33 height 5
drag, startPoint x: 142, startPoint y: 107, endPoint x: 1, endPoint y: 137, distance: 144.2
click at [142, 107] on link "+61 434 526 985" at bounding box center [143, 107] width 33 height 5
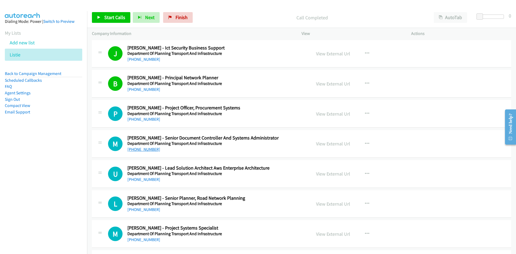
scroll to position [54, 0]
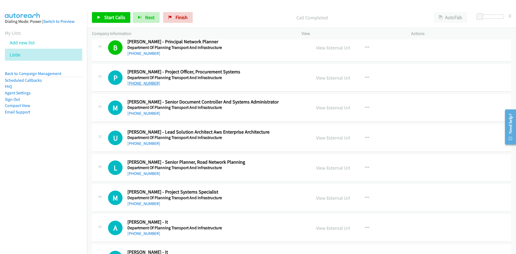
click at [145, 83] on link "+61 8 8343 2698" at bounding box center [143, 83] width 33 height 5
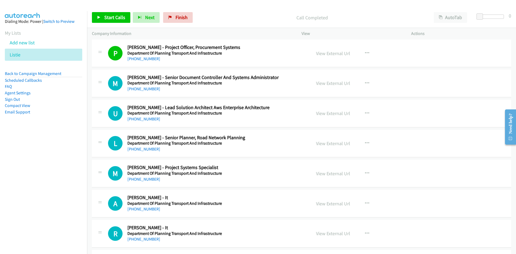
scroll to position [81, 0]
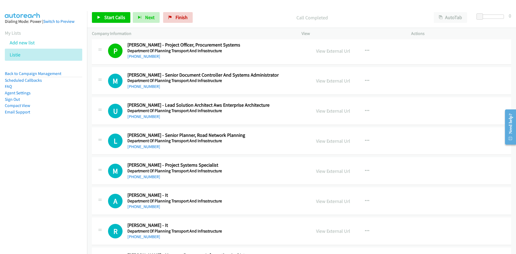
drag, startPoint x: 151, startPoint y: 88, endPoint x: 56, endPoint y: 121, distance: 99.6
click at [151, 88] on link "+61 406 884 716" at bounding box center [143, 86] width 33 height 5
click at [138, 113] on div "+61 413 092 879" at bounding box center [215, 116] width 177 height 6
click at [137, 117] on link "+61 413 092 879" at bounding box center [143, 116] width 33 height 5
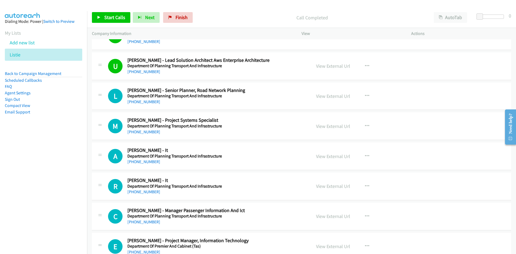
scroll to position [134, 0]
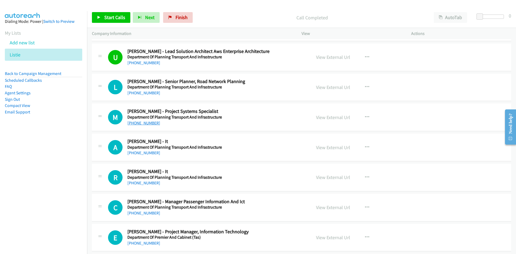
drag, startPoint x: 142, startPoint y: 122, endPoint x: 5, endPoint y: 156, distance: 140.4
click at [142, 122] on link "+61 401 542 538" at bounding box center [143, 122] width 33 height 5
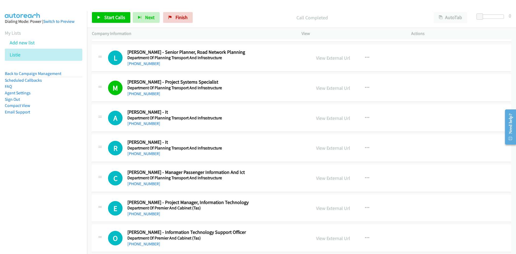
scroll to position [188, 0]
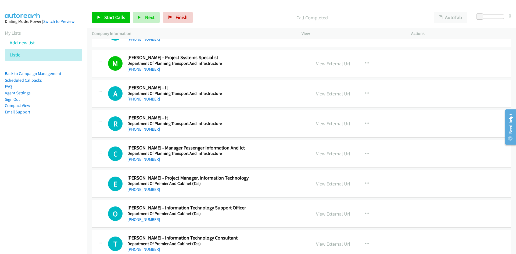
click at [146, 99] on link "+61 436 470 152" at bounding box center [143, 99] width 33 height 5
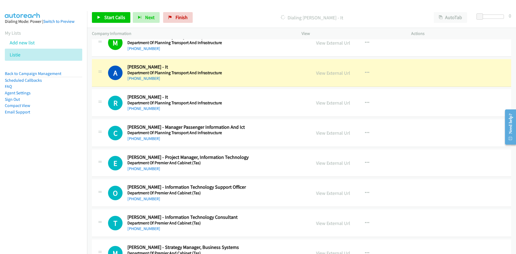
scroll to position [215, 0]
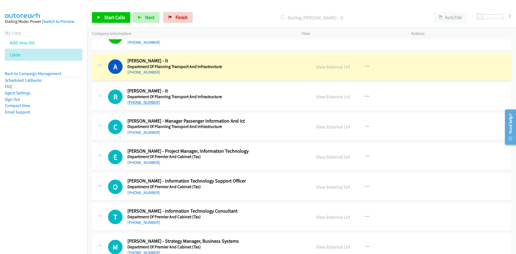
click at [138, 101] on link "+61 8 7485 4000" at bounding box center [143, 102] width 33 height 5
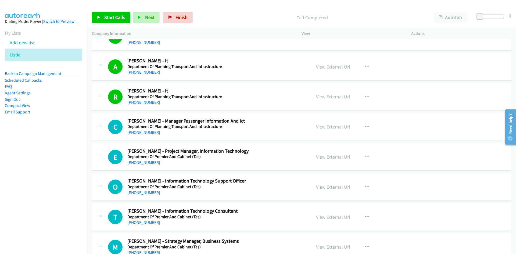
drag, startPoint x: 147, startPoint y: 133, endPoint x: 0, endPoint y: 162, distance: 149.7
click at [147, 133] on link "+61 401 126 463" at bounding box center [143, 132] width 33 height 5
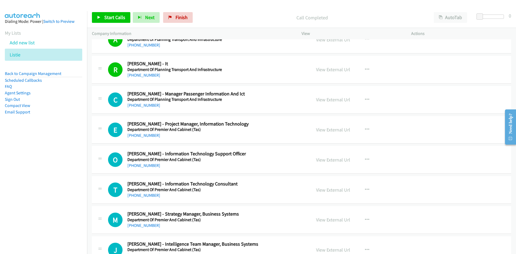
scroll to position [269, 0]
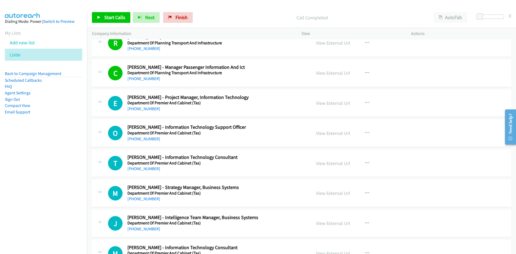
drag, startPoint x: 144, startPoint y: 107, endPoint x: 4, endPoint y: 154, distance: 148.3
click at [144, 107] on link "+61 3 6145 5800" at bounding box center [143, 108] width 33 height 5
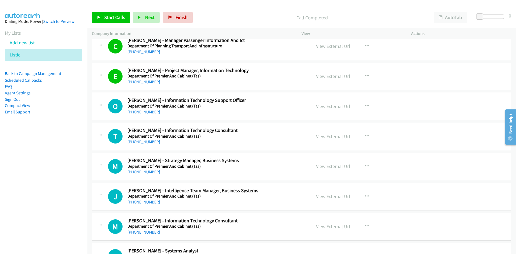
click at [146, 110] on link "+61 457 392 670" at bounding box center [143, 111] width 33 height 5
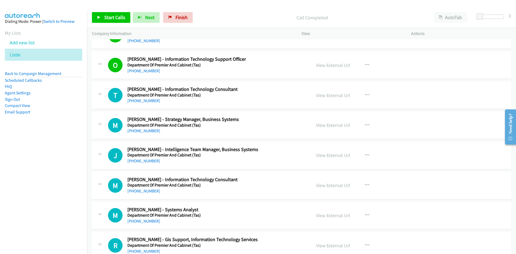
scroll to position [350, 0]
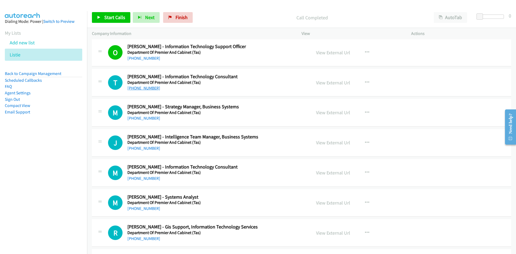
drag, startPoint x: 133, startPoint y: 89, endPoint x: 2, endPoint y: 147, distance: 143.0
click at [133, 89] on link "+61 438 064 014" at bounding box center [143, 88] width 33 height 5
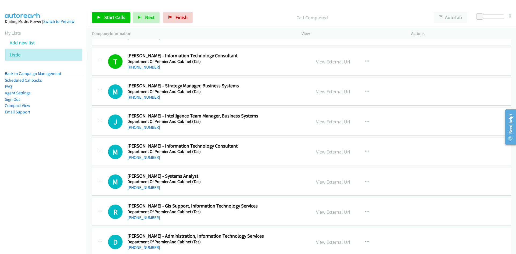
scroll to position [376, 0]
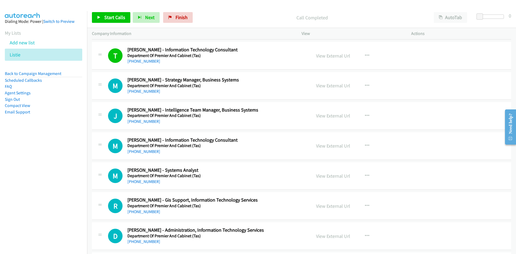
drag, startPoint x: 148, startPoint y: 93, endPoint x: 1, endPoint y: 125, distance: 150.7
click at [148, 93] on link "+61 3 6165 4204" at bounding box center [143, 91] width 33 height 5
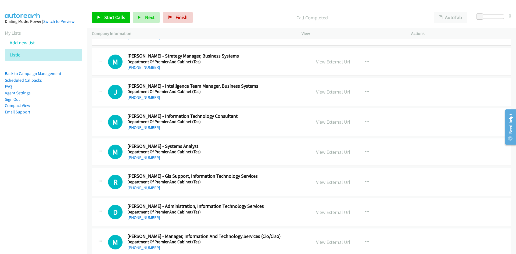
scroll to position [403, 0]
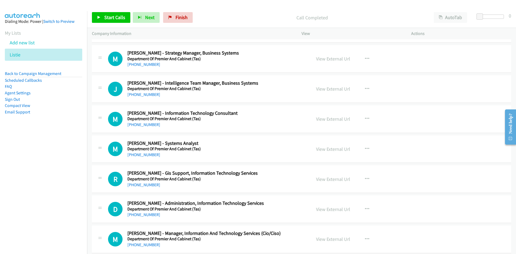
drag, startPoint x: 143, startPoint y: 94, endPoint x: 42, endPoint y: 144, distance: 111.8
click at [143, 94] on link "+61 3 9824 2876" at bounding box center [143, 94] width 33 height 5
click at [144, 65] on link "+61 3 6165 4204" at bounding box center [143, 64] width 33 height 5
drag, startPoint x: 145, startPoint y: 97, endPoint x: 11, endPoint y: 137, distance: 140.0
click at [145, 97] on link "+61 3 9824 2876" at bounding box center [143, 94] width 33 height 5
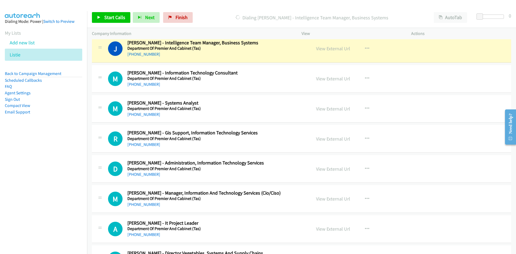
scroll to position [457, 0]
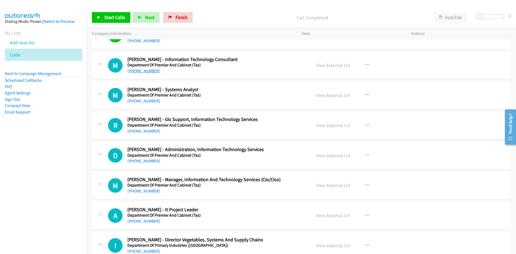
click at [144, 71] on link "+61 3 6173 2519" at bounding box center [143, 70] width 33 height 5
click at [144, 99] on link "+61 3 6166 4100" at bounding box center [143, 100] width 33 height 5
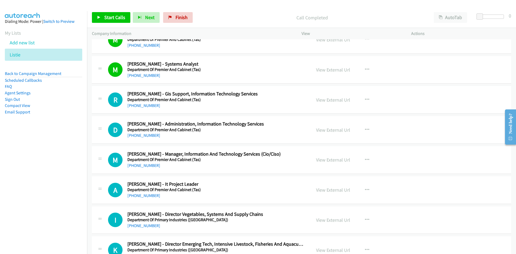
scroll to position [484, 0]
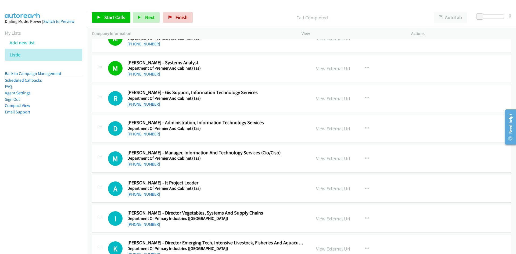
click at [144, 104] on link "+61 408 271 599" at bounding box center [143, 104] width 33 height 5
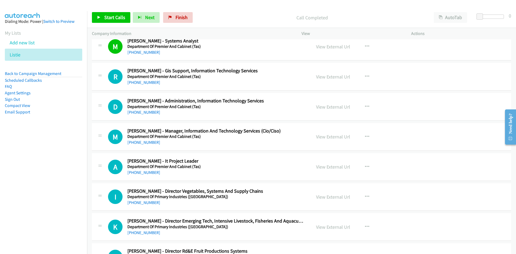
scroll to position [511, 0]
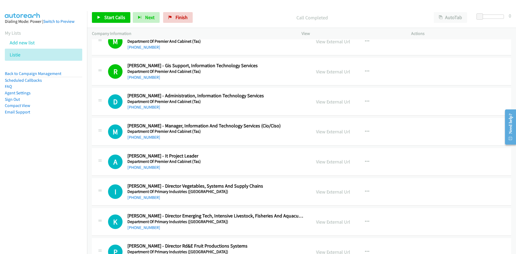
drag, startPoint x: 23, startPoint y: 55, endPoint x: 138, endPoint y: 95, distance: 122.6
click at [23, 55] on icon at bounding box center [24, 55] width 4 height 4
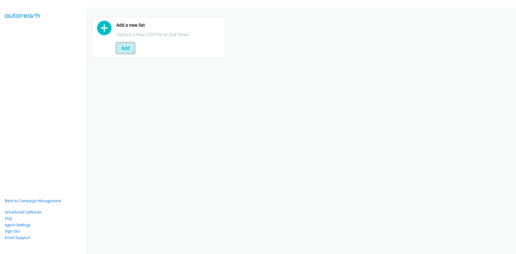
drag, startPoint x: 120, startPoint y: 49, endPoint x: 147, endPoint y: 46, distance: 27.1
click at [120, 49] on button "Add" at bounding box center [125, 48] width 18 height 11
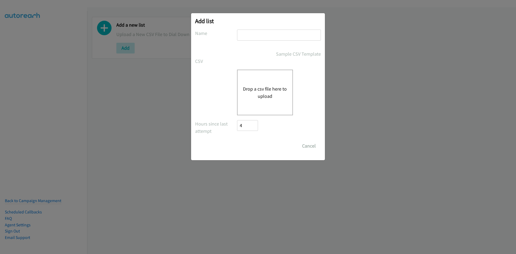
click at [259, 90] on button "Drop a csv file here to upload" at bounding box center [265, 92] width 44 height 15
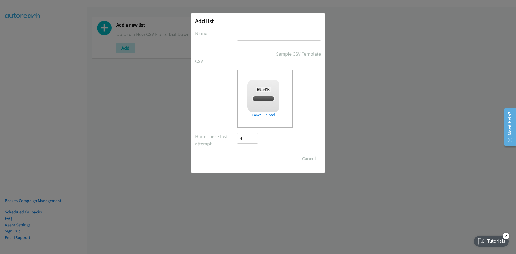
click at [256, 37] on input "text" at bounding box center [279, 35] width 84 height 11
checkbox input "true"
type input "sg"
click at [237, 153] on input "Save List" at bounding box center [251, 158] width 28 height 11
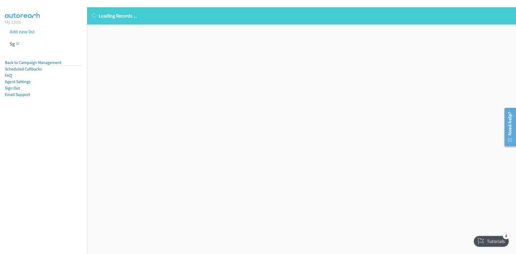
drag, startPoint x: 20, startPoint y: 45, endPoint x: 24, endPoint y: 45, distance: 4.3
click at [20, 45] on li "Sg" at bounding box center [48, 44] width 87 height 12
click at [17, 46] on link at bounding box center [18, 44] width 4 height 6
click at [17, 44] on icon at bounding box center [18, 44] width 4 height 4
click at [19, 44] on icon at bounding box center [18, 44] width 4 height 4
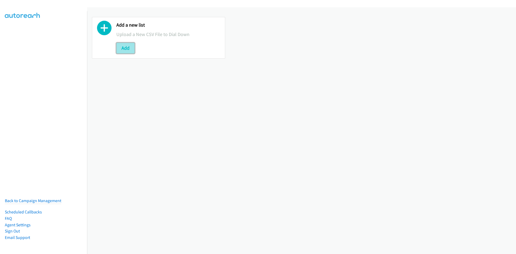
click at [131, 49] on button "Add" at bounding box center [125, 48] width 18 height 11
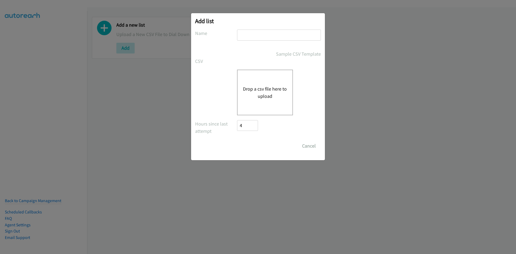
click at [269, 81] on div "Drop a csv file here to upload" at bounding box center [265, 93] width 56 height 46
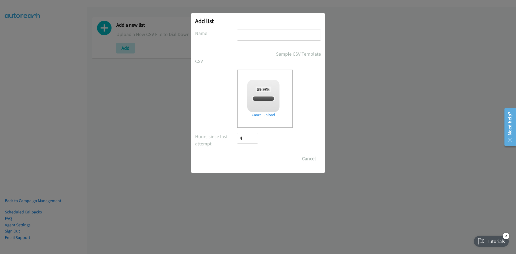
checkbox input "true"
click at [242, 31] on input "text" at bounding box center [279, 35] width 84 height 11
type input "sg"
click at [237, 153] on input "Save List" at bounding box center [251, 158] width 28 height 11
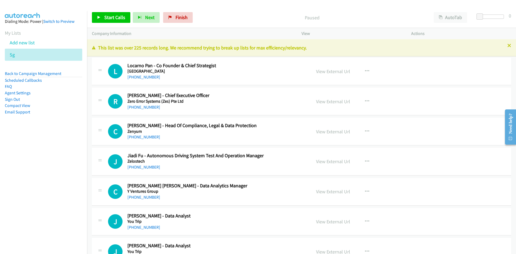
drag, startPoint x: 144, startPoint y: 77, endPoint x: 67, endPoint y: 101, distance: 80.5
click at [144, 77] on link "[PHONE_NUMBER]" at bounding box center [143, 76] width 33 height 5
drag, startPoint x: 143, startPoint y: 109, endPoint x: 48, endPoint y: 151, distance: 103.2
click at [143, 109] on link "[PHONE_NUMBER]" at bounding box center [143, 107] width 33 height 5
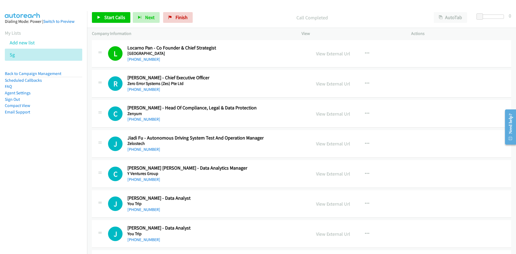
scroll to position [27, 0]
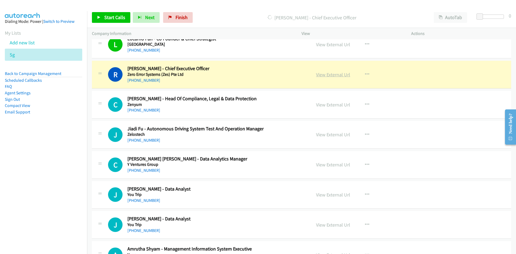
drag, startPoint x: 333, startPoint y: 75, endPoint x: 322, endPoint y: 76, distance: 10.3
click at [333, 75] on link "View External Url" at bounding box center [333, 75] width 34 height 6
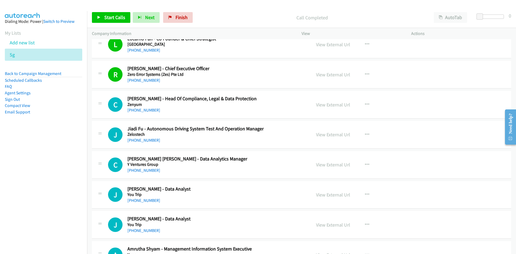
scroll to position [54, 0]
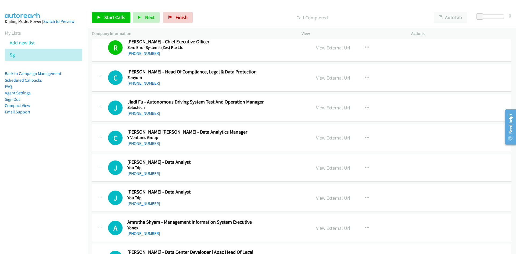
drag, startPoint x: 148, startPoint y: 83, endPoint x: 115, endPoint y: 112, distance: 43.8
click at [148, 83] on link "[PHONE_NUMBER]" at bounding box center [143, 83] width 33 height 5
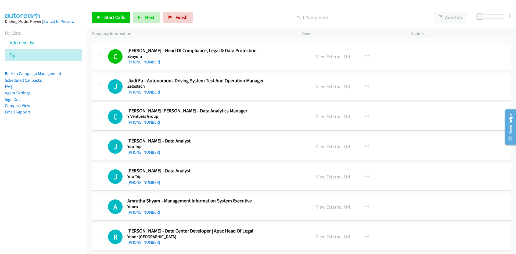
scroll to position [81, 0]
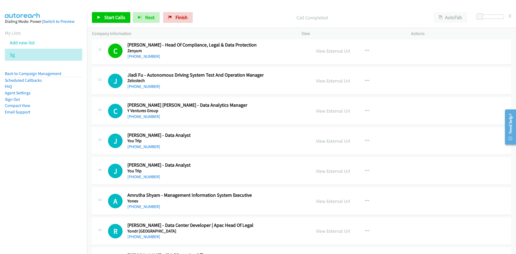
drag, startPoint x: 138, startPoint y: 118, endPoint x: 25, endPoint y: 153, distance: 118.3
click at [138, 118] on link "[PHONE_NUMBER]" at bounding box center [143, 116] width 33 height 5
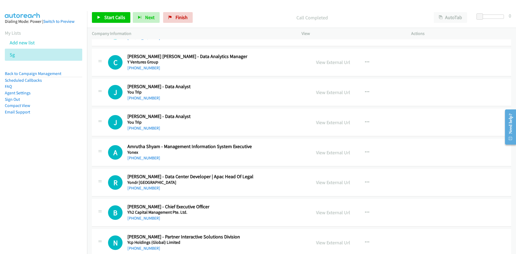
scroll to position [134, 0]
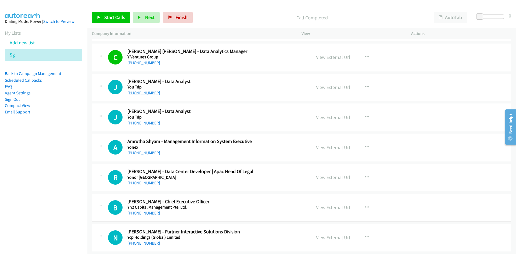
click at [135, 92] on link "[PHONE_NUMBER]" at bounding box center [143, 92] width 33 height 5
drag, startPoint x: 138, startPoint y: 123, endPoint x: 1, endPoint y: 145, distance: 138.6
click at [137, 123] on link "[PHONE_NUMBER]" at bounding box center [143, 122] width 33 height 5
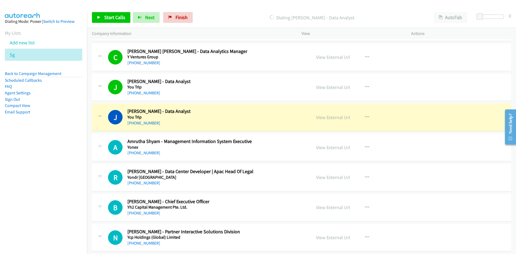
scroll to position [188, 0]
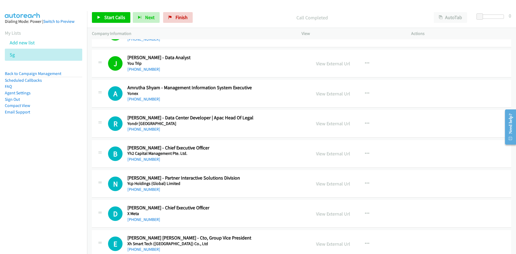
click at [143, 102] on div "[PHONE_NUMBER]" at bounding box center [215, 99] width 177 height 6
drag, startPoint x: 140, startPoint y: 97, endPoint x: 32, endPoint y: 136, distance: 114.8
click at [140, 97] on link "[PHONE_NUMBER]" at bounding box center [143, 99] width 33 height 5
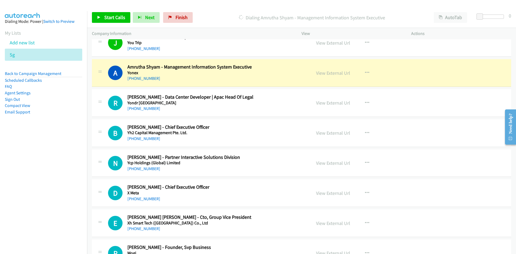
scroll to position [215, 0]
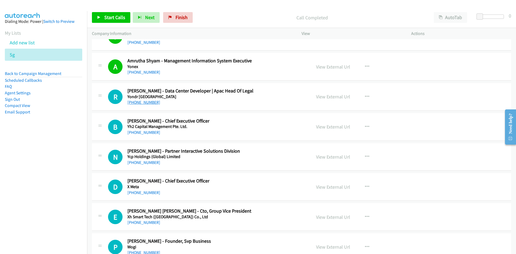
click at [137, 102] on link "[PHONE_NUMBER]" at bounding box center [143, 102] width 33 height 5
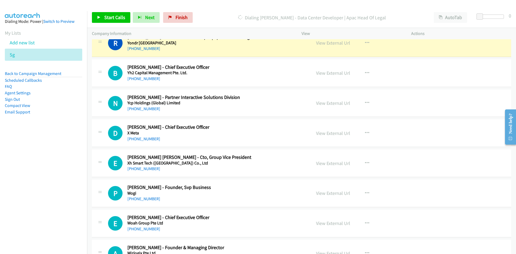
scroll to position [242, 0]
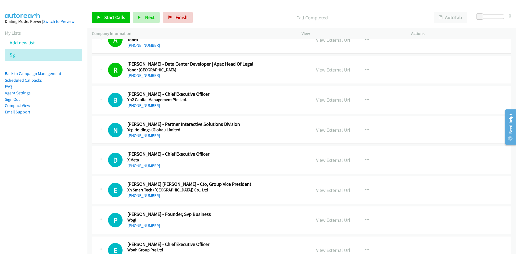
drag, startPoint x: 131, startPoint y: 105, endPoint x: 2, endPoint y: 149, distance: 136.4
click at [139, 107] on link "[PHONE_NUMBER]" at bounding box center [143, 105] width 33 height 5
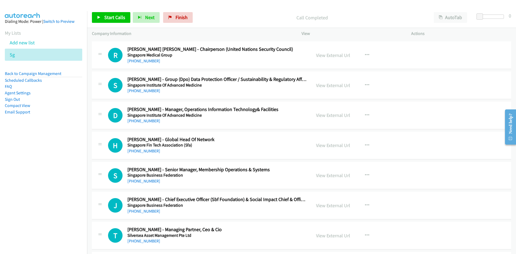
scroll to position [10361, 0]
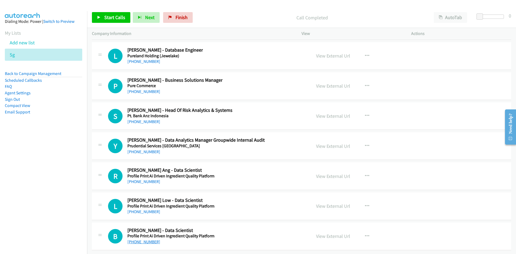
click at [139, 239] on link "[PHONE_NUMBER]" at bounding box center [143, 241] width 33 height 5
drag, startPoint x: 142, startPoint y: 209, endPoint x: 74, endPoint y: 204, distance: 68.8
click at [142, 209] on link "[PHONE_NUMBER]" at bounding box center [143, 211] width 33 height 5
click at [133, 179] on link "[PHONE_NUMBER]" at bounding box center [143, 181] width 33 height 5
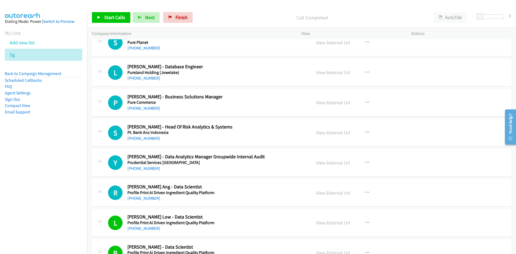
scroll to position [10334, 0]
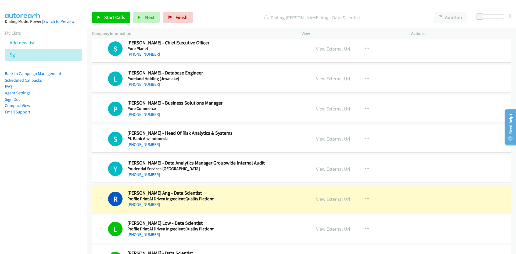
click at [326, 198] on link "View External Url" at bounding box center [333, 199] width 34 height 6
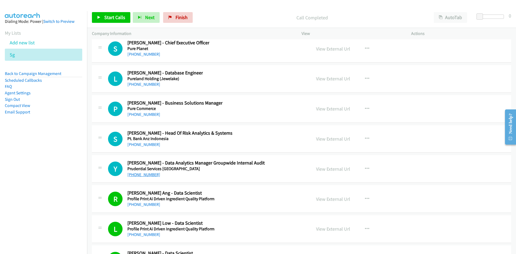
click at [147, 174] on link "[PHONE_NUMBER]" at bounding box center [143, 174] width 33 height 5
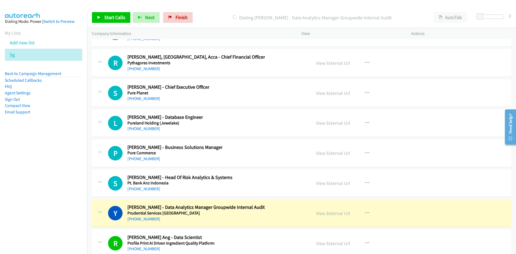
scroll to position [10281, 0]
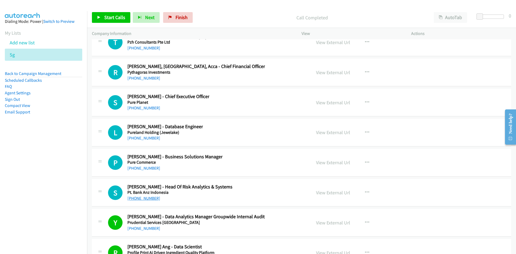
click at [148, 197] on link "[PHONE_NUMBER]" at bounding box center [143, 198] width 33 height 5
drag, startPoint x: 138, startPoint y: 168, endPoint x: 4, endPoint y: 172, distance: 133.9
click at [138, 168] on link "[PHONE_NUMBER]" at bounding box center [143, 168] width 33 height 5
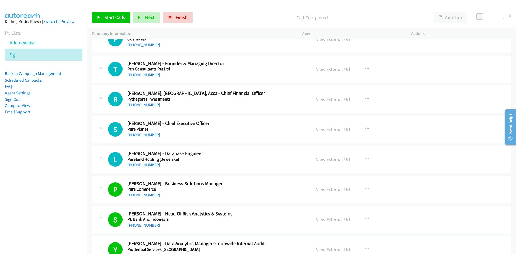
drag, startPoint x: 140, startPoint y: 166, endPoint x: 52, endPoint y: 170, distance: 88.6
click at [140, 166] on link "[PHONE_NUMBER]" at bounding box center [143, 164] width 33 height 5
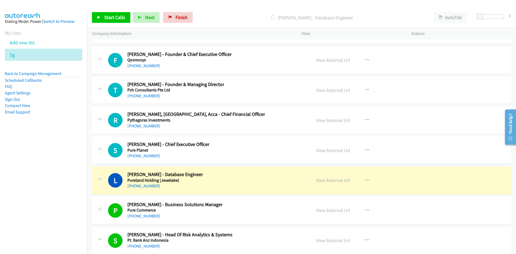
scroll to position [10227, 0]
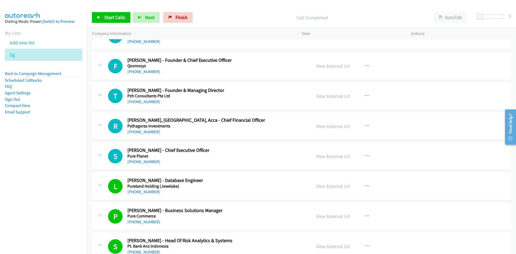
drag, startPoint x: 149, startPoint y: 163, endPoint x: 17, endPoint y: 184, distance: 133.7
click at [149, 163] on link "[PHONE_NUMBER]" at bounding box center [143, 161] width 33 height 5
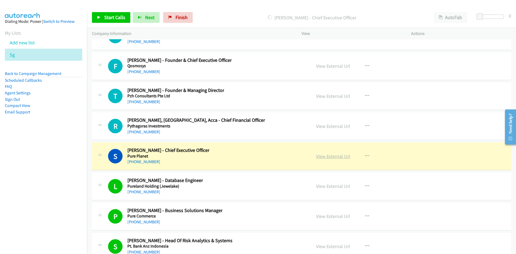
click at [334, 157] on link "View External Url" at bounding box center [333, 156] width 34 height 6
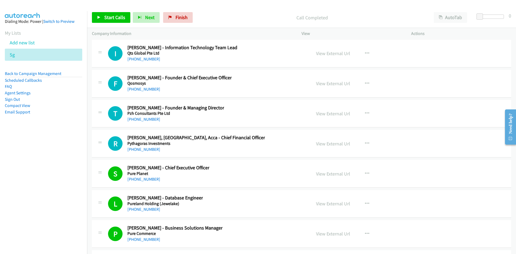
scroll to position [10200, 0]
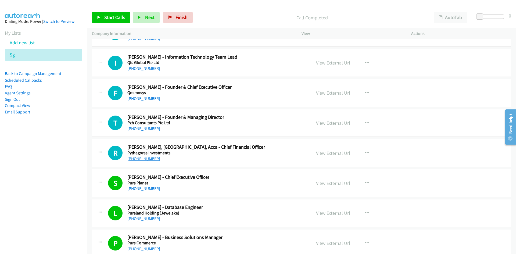
click at [140, 158] on link "[PHONE_NUMBER]" at bounding box center [143, 158] width 33 height 5
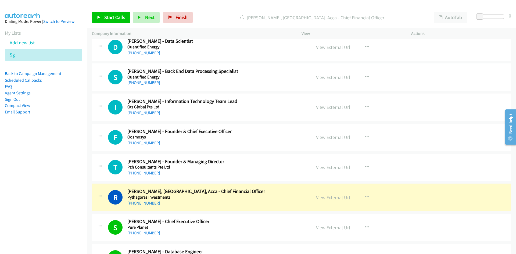
scroll to position [10146, 0]
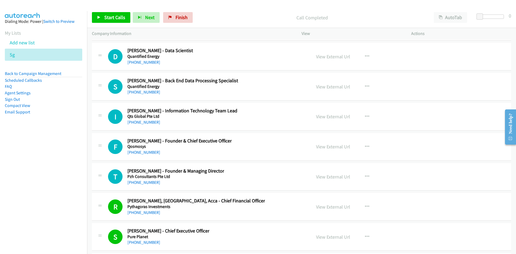
drag, startPoint x: 137, startPoint y: 182, endPoint x: 0, endPoint y: 197, distance: 138.1
click at [137, 182] on link "[PHONE_NUMBER]" at bounding box center [143, 182] width 33 height 5
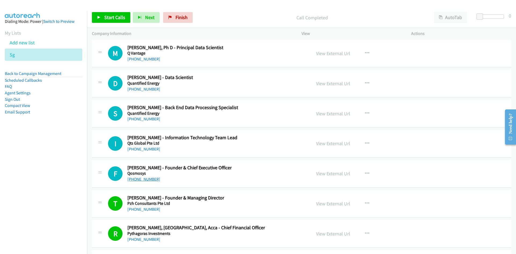
click at [144, 180] on link "[PHONE_NUMBER]" at bounding box center [143, 179] width 33 height 5
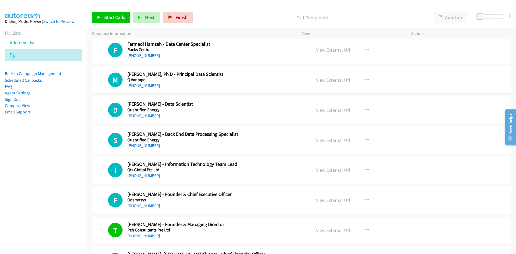
scroll to position [10092, 0]
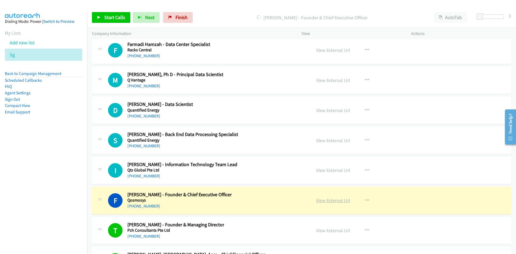
click at [329, 200] on link "View External Url" at bounding box center [333, 200] width 34 height 6
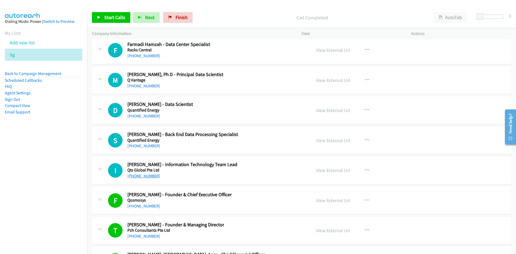
click at [147, 174] on link "[PHONE_NUMBER]" at bounding box center [143, 175] width 33 height 5
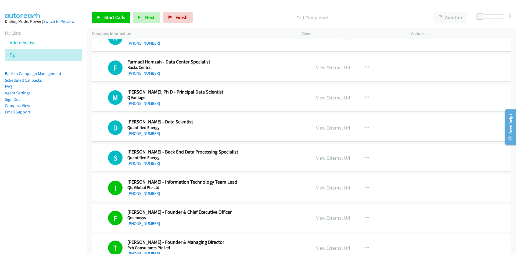
scroll to position [10065, 0]
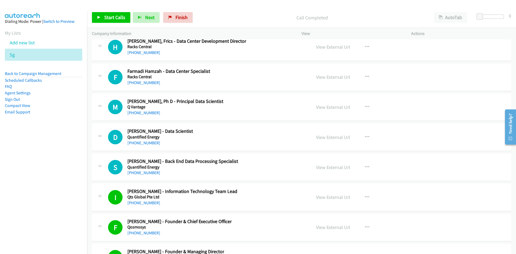
drag, startPoint x: 141, startPoint y: 173, endPoint x: 3, endPoint y: 178, distance: 138.0
click at [141, 173] on link "[PHONE_NUMBER]" at bounding box center [143, 172] width 33 height 5
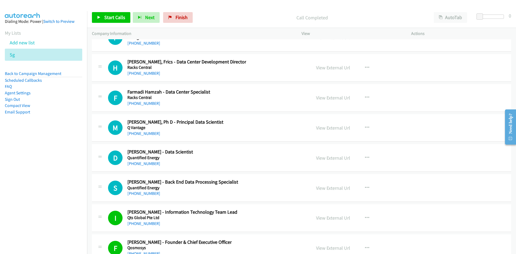
scroll to position [10039, 0]
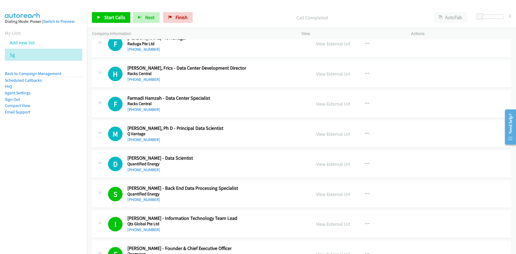
drag, startPoint x: 138, startPoint y: 169, endPoint x: 12, endPoint y: 176, distance: 126.5
click at [138, 169] on link "[PHONE_NUMBER]" at bounding box center [143, 169] width 33 height 5
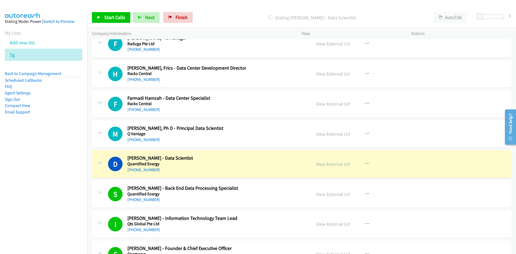
scroll to position [10012, 0]
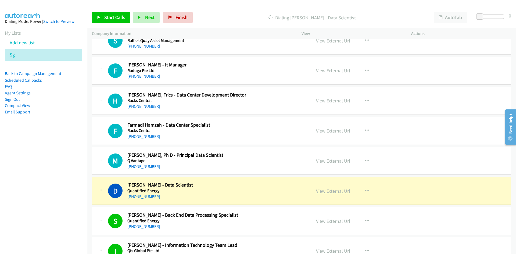
click at [336, 191] on link "View External Url" at bounding box center [333, 191] width 34 height 6
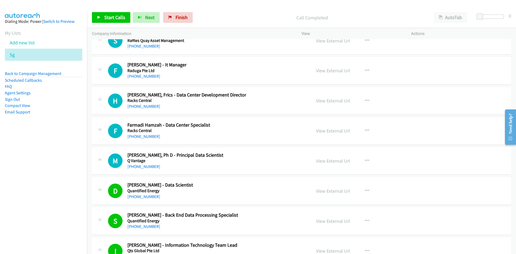
drag, startPoint x: 138, startPoint y: 167, endPoint x: 49, endPoint y: 174, distance: 88.8
click at [138, 167] on link "[PHONE_NUMBER]" at bounding box center [143, 166] width 33 height 5
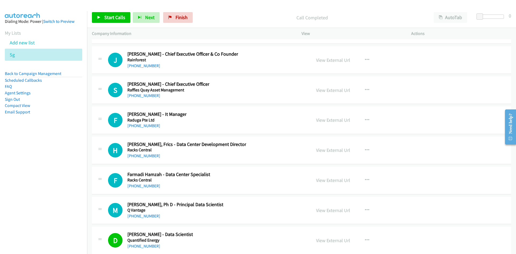
scroll to position [9958, 0]
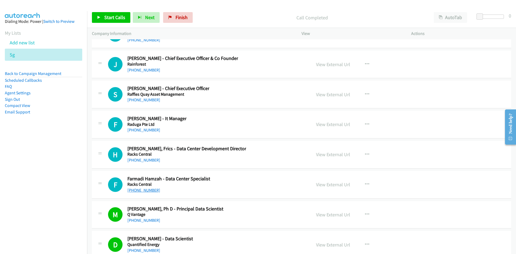
click at [139, 191] on link "[PHONE_NUMBER]" at bounding box center [143, 190] width 33 height 5
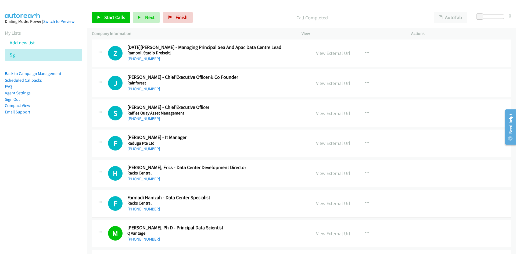
scroll to position [9931, 0]
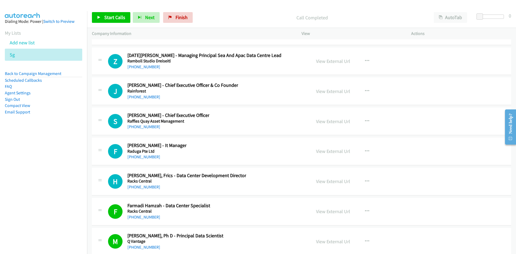
drag, startPoint x: 145, startPoint y: 186, endPoint x: 34, endPoint y: 192, distance: 111.8
click at [145, 186] on link "[PHONE_NUMBER]" at bounding box center [143, 186] width 33 height 5
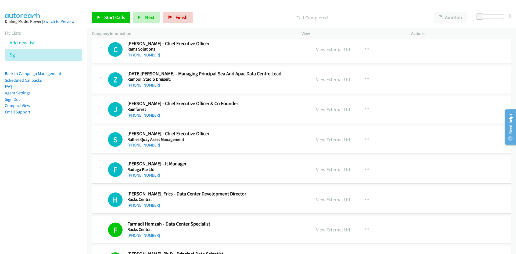
scroll to position [9904, 0]
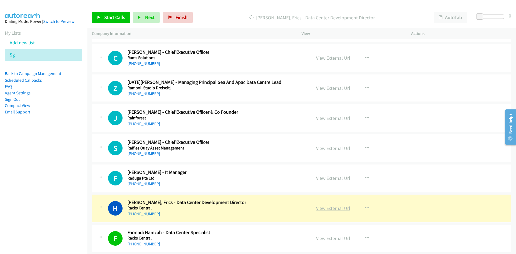
click at [333, 208] on link "View External Url" at bounding box center [333, 208] width 34 height 6
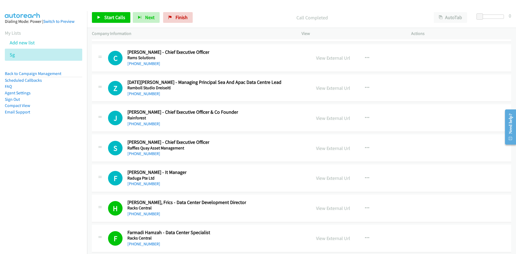
drag, startPoint x: 140, startPoint y: 184, endPoint x: 0, endPoint y: 172, distance: 140.6
click at [140, 184] on link "[PHONE_NUMBER]" at bounding box center [143, 183] width 33 height 5
click at [132, 153] on link "[PHONE_NUMBER]" at bounding box center [143, 153] width 33 height 5
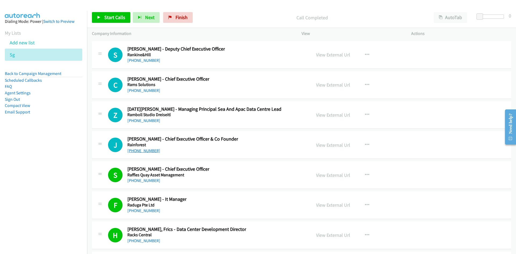
drag, startPoint x: 148, startPoint y: 152, endPoint x: 3, endPoint y: 173, distance: 146.4
click at [148, 152] on link "[PHONE_NUMBER]" at bounding box center [143, 150] width 33 height 5
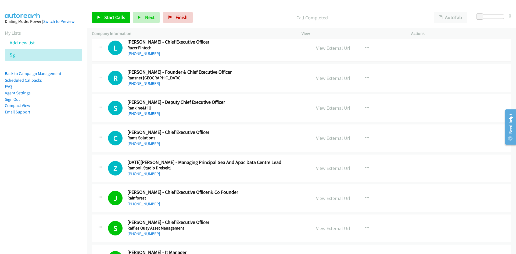
scroll to position [9823, 0]
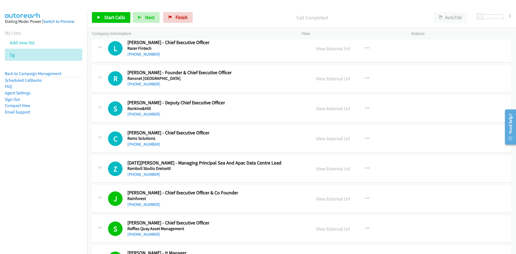
drag, startPoint x: 146, startPoint y: 174, endPoint x: 1, endPoint y: 176, distance: 145.2
click at [148, 173] on link "[PHONE_NUMBER]" at bounding box center [143, 174] width 33 height 5
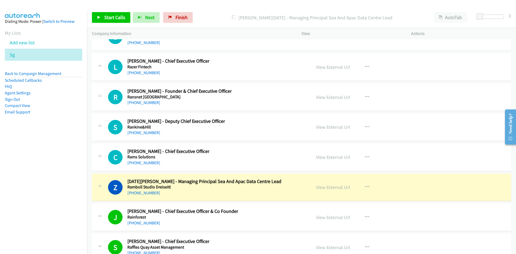
scroll to position [9797, 0]
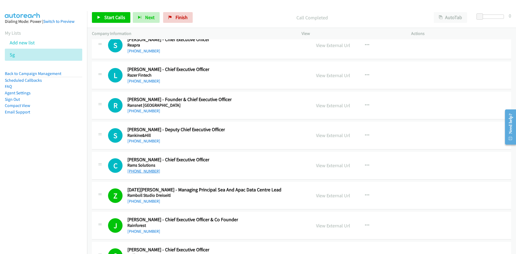
click at [151, 173] on link "[PHONE_NUMBER]" at bounding box center [143, 171] width 33 height 5
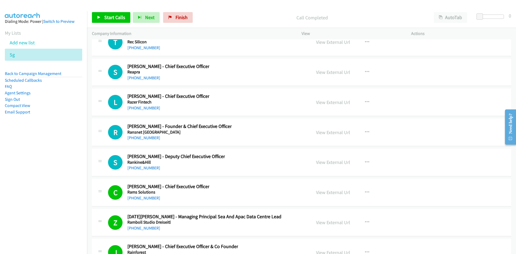
scroll to position [9743, 0]
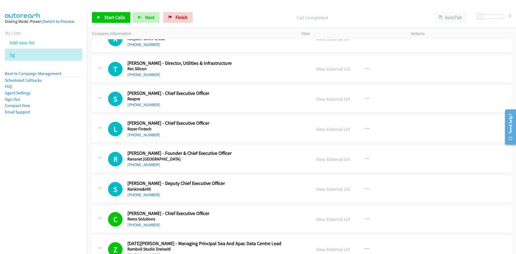
drag, startPoint x: 141, startPoint y: 195, endPoint x: 3, endPoint y: 198, distance: 138.0
click at [141, 195] on link "[PHONE_NUMBER]" at bounding box center [143, 194] width 33 height 5
click at [145, 164] on link "[PHONE_NUMBER]" at bounding box center [143, 164] width 33 height 5
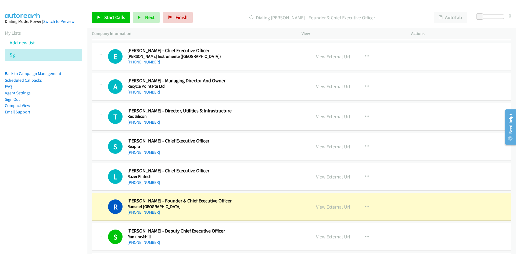
scroll to position [9689, 0]
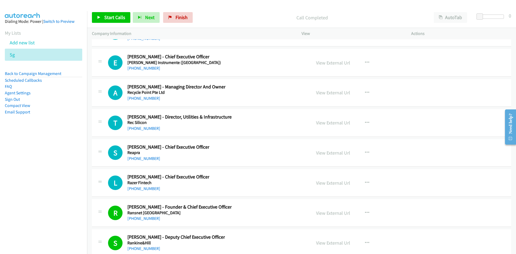
drag, startPoint x: 139, startPoint y: 188, endPoint x: 1, endPoint y: 184, distance: 138.8
click at [139, 188] on link "[PHONE_NUMBER]" at bounding box center [143, 188] width 33 height 5
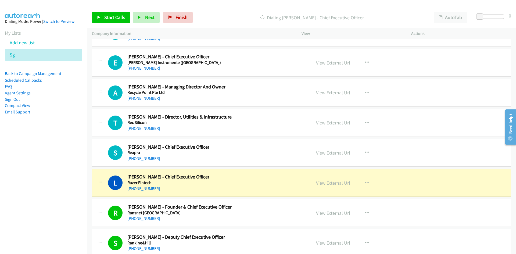
scroll to position [9662, 0]
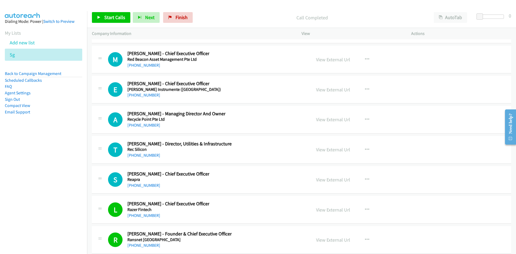
click at [145, 182] on div "[PHONE_NUMBER]" at bounding box center [168, 185] width 82 height 6
click at [142, 187] on link "[PHONE_NUMBER]" at bounding box center [143, 185] width 33 height 5
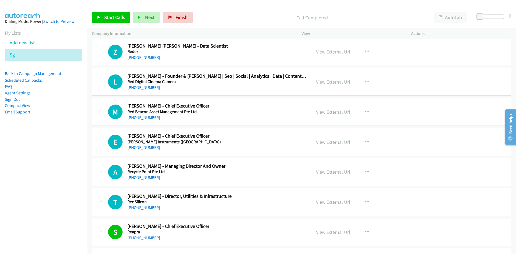
scroll to position [9608, 0]
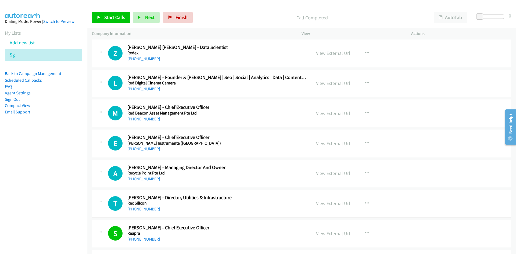
click at [147, 208] on link "[PHONE_NUMBER]" at bounding box center [143, 208] width 33 height 5
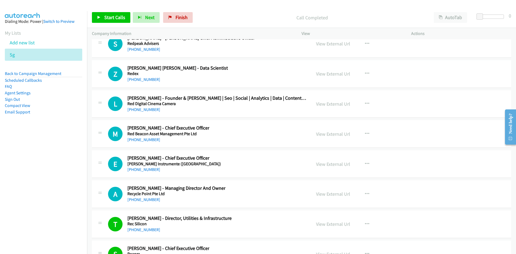
scroll to position [9581, 0]
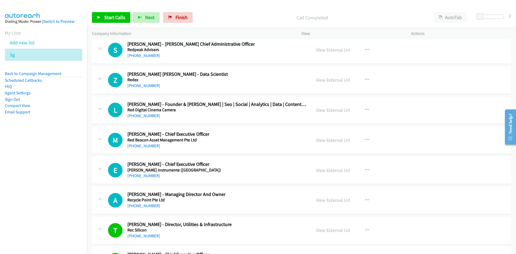
drag, startPoint x: 133, startPoint y: 205, endPoint x: 57, endPoint y: 214, distance: 76.4
click at [133, 205] on link "[PHONE_NUMBER]" at bounding box center [143, 205] width 33 height 5
drag, startPoint x: 132, startPoint y: 178, endPoint x: 1, endPoint y: 174, distance: 131.5
click at [132, 178] on link "[PHONE_NUMBER]" at bounding box center [143, 175] width 33 height 5
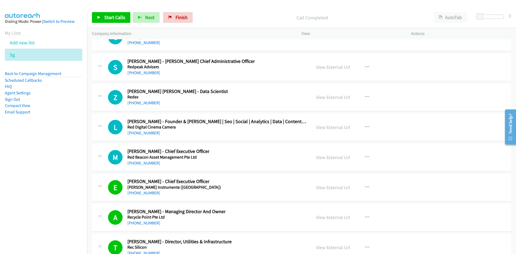
scroll to position [9555, 0]
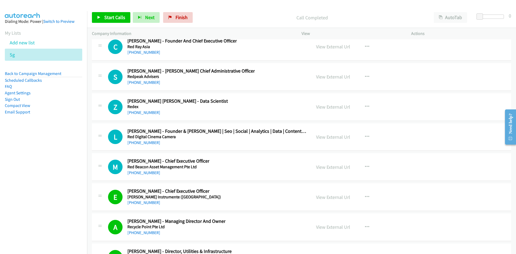
drag, startPoint x: 136, startPoint y: 172, endPoint x: 15, endPoint y: 179, distance: 121.4
click at [136, 172] on link "[PHONE_NUMBER]" at bounding box center [143, 172] width 33 height 5
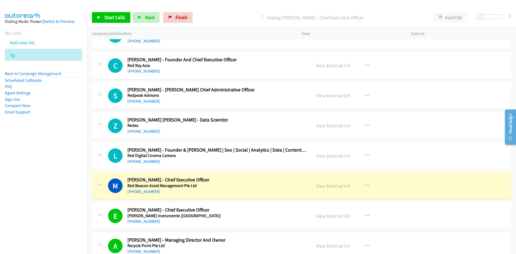
scroll to position [9528, 0]
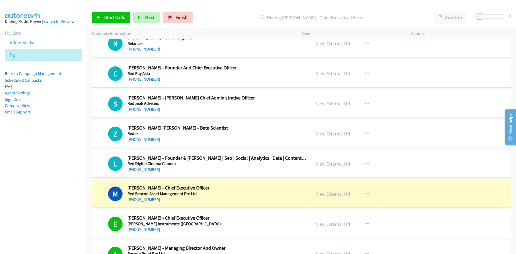
click at [327, 193] on link "View External Url" at bounding box center [333, 194] width 34 height 6
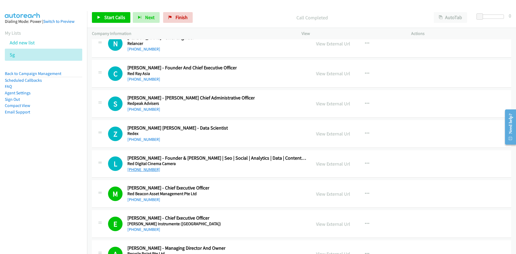
scroll to position [9501, 0]
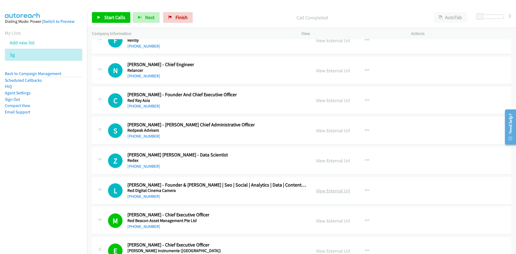
click at [337, 192] on link "View External Url" at bounding box center [333, 191] width 34 height 6
drag, startPoint x: 146, startPoint y: 199, endPoint x: 33, endPoint y: 204, distance: 112.8
click at [146, 199] on link "[PHONE_NUMBER]" at bounding box center [143, 196] width 33 height 5
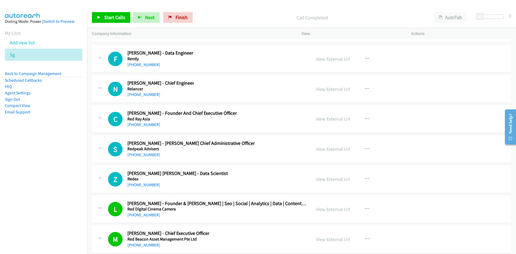
scroll to position [9474, 0]
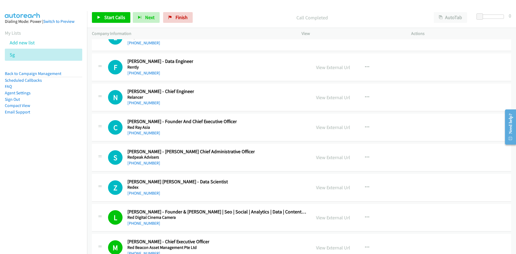
drag, startPoint x: 145, startPoint y: 193, endPoint x: 6, endPoint y: 184, distance: 138.4
click at [145, 193] on link "[PHONE_NUMBER]" at bounding box center [143, 193] width 33 height 5
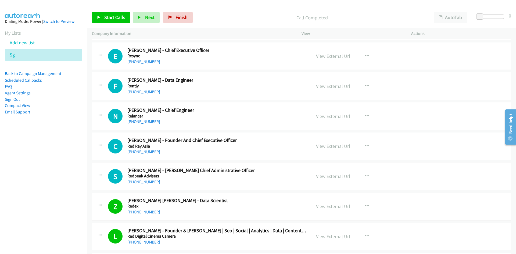
scroll to position [9447, 0]
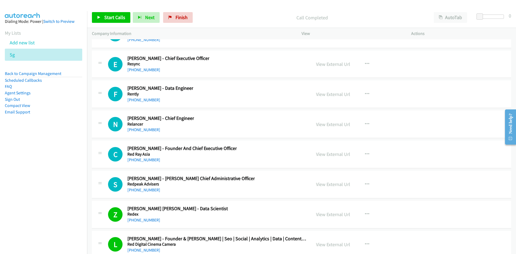
drag, startPoint x: 143, startPoint y: 190, endPoint x: 22, endPoint y: 190, distance: 121.3
click at [143, 190] on link "[PHONE_NUMBER]" at bounding box center [143, 189] width 33 height 5
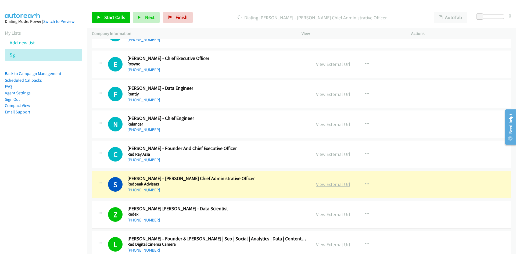
click at [339, 185] on link "View External Url" at bounding box center [333, 184] width 34 height 6
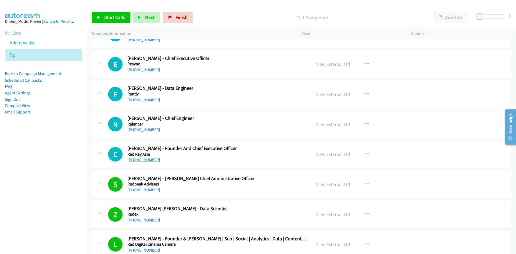
click at [142, 160] on link "[PHONE_NUMBER]" at bounding box center [143, 159] width 33 height 5
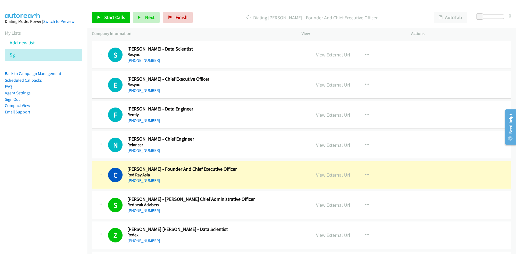
scroll to position [9420, 0]
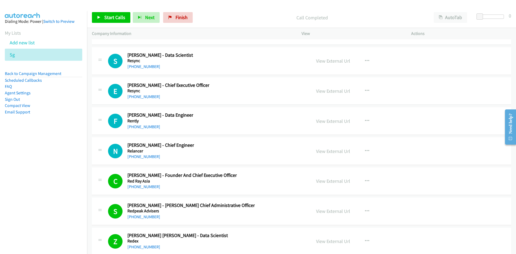
drag, startPoint x: 148, startPoint y: 157, endPoint x: 19, endPoint y: 171, distance: 129.1
click at [148, 157] on link "[PHONE_NUMBER]" at bounding box center [143, 156] width 33 height 5
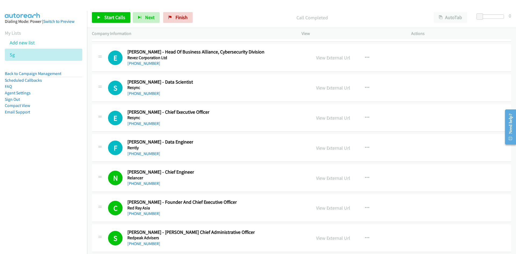
drag, startPoint x: 142, startPoint y: 152, endPoint x: 1, endPoint y: 186, distance: 145.1
click at [142, 152] on link "[PHONE_NUMBER]" at bounding box center [143, 153] width 33 height 5
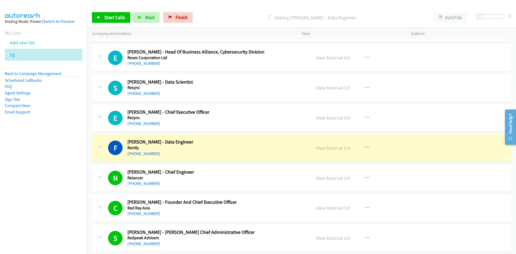
scroll to position [9366, 0]
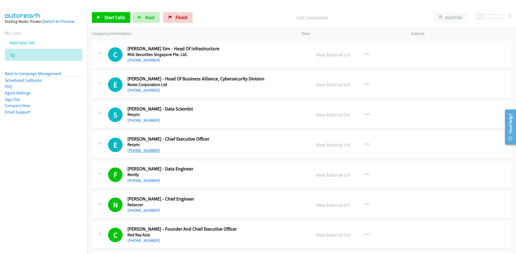
drag, startPoint x: 141, startPoint y: 151, endPoint x: 2, endPoint y: 174, distance: 141.0
click at [141, 151] on link "[PHONE_NUMBER]" at bounding box center [143, 150] width 33 height 5
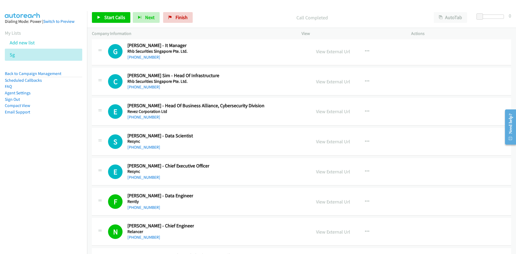
scroll to position [9313, 0]
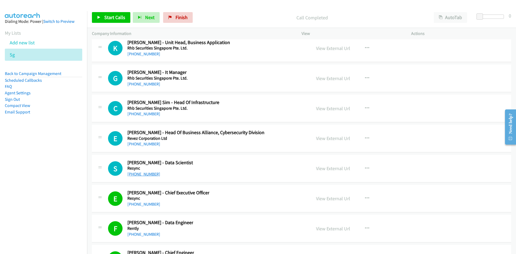
click at [144, 172] on link "[PHONE_NUMBER]" at bounding box center [143, 174] width 33 height 5
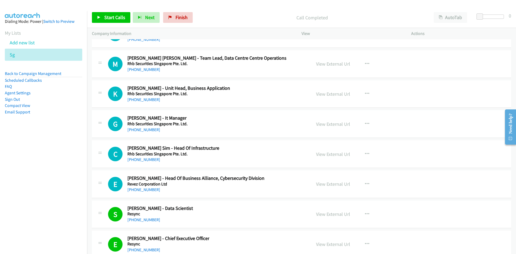
scroll to position [9259, 0]
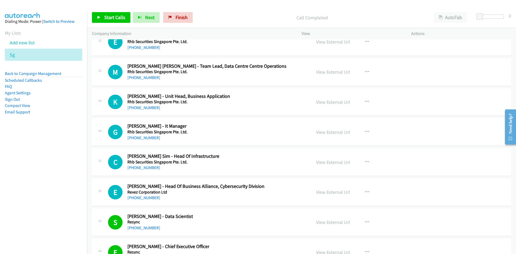
drag, startPoint x: 144, startPoint y: 199, endPoint x: 1, endPoint y: 184, distance: 143.5
click at [144, 199] on link "[PHONE_NUMBER]" at bounding box center [143, 197] width 33 height 5
drag, startPoint x: 147, startPoint y: 166, endPoint x: 3, endPoint y: 176, distance: 144.7
click at [147, 166] on link "[PHONE_NUMBER]" at bounding box center [143, 167] width 33 height 5
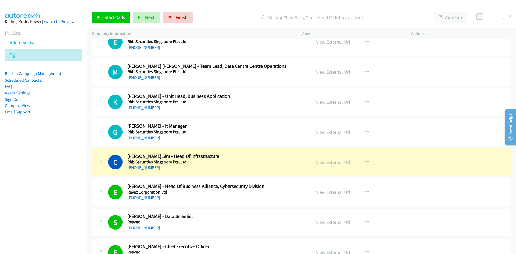
scroll to position [9232, 0]
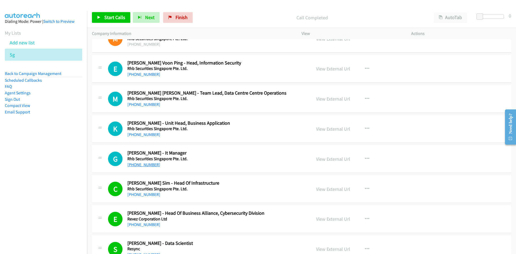
drag, startPoint x: 141, startPoint y: 164, endPoint x: 32, endPoint y: 166, distance: 108.9
click at [141, 164] on link "[PHONE_NUMBER]" at bounding box center [143, 164] width 33 height 5
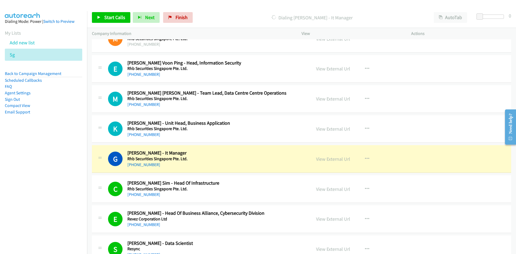
scroll to position [9205, 0]
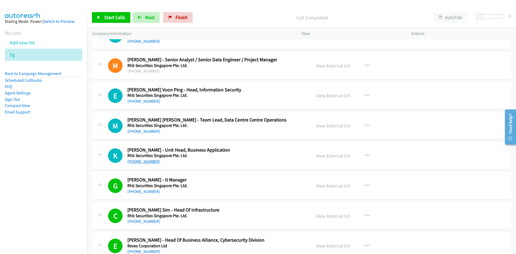
click at [141, 161] on link "[PHONE_NUMBER]" at bounding box center [143, 161] width 33 height 5
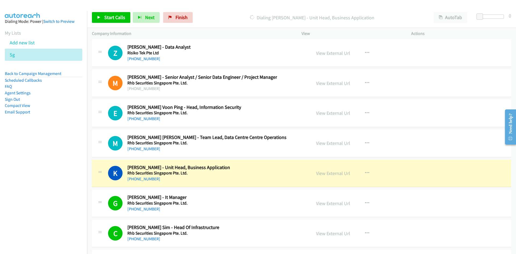
scroll to position [9178, 0]
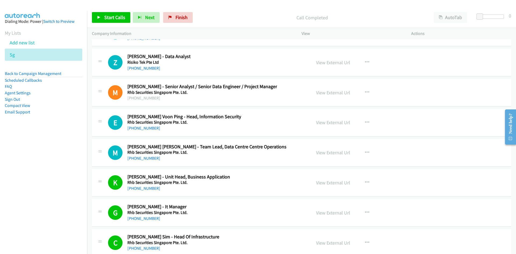
drag, startPoint x: 145, startPoint y: 160, endPoint x: 2, endPoint y: 172, distance: 144.1
click at [145, 160] on link "[PHONE_NUMBER]" at bounding box center [143, 158] width 33 height 5
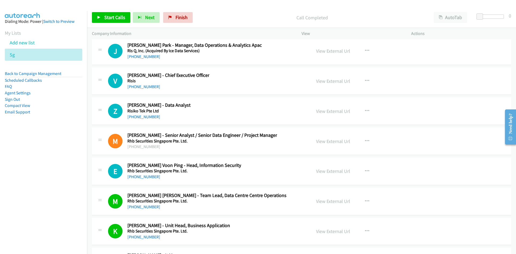
scroll to position [9124, 0]
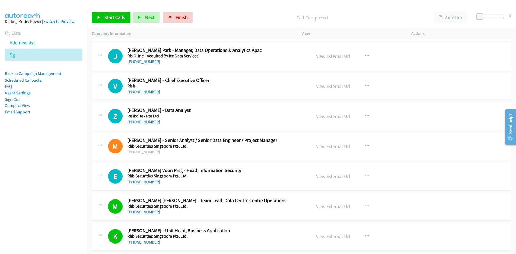
drag, startPoint x: 142, startPoint y: 182, endPoint x: 0, endPoint y: 195, distance: 142.0
click at [130, 181] on link "[PHONE_NUMBER]" at bounding box center [143, 181] width 33 height 5
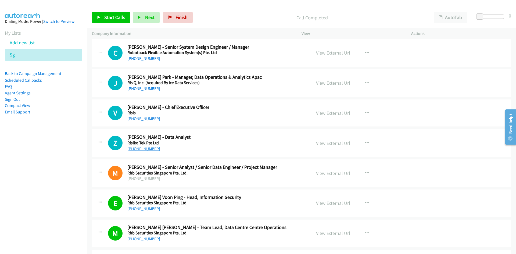
click at [145, 148] on link "[PHONE_NUMBER]" at bounding box center [143, 148] width 33 height 5
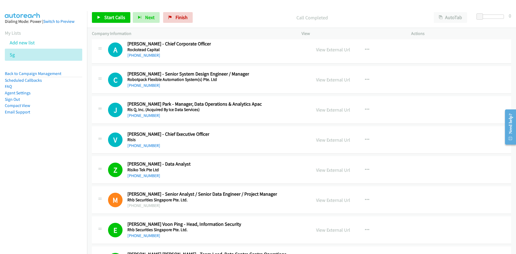
drag, startPoint x: 141, startPoint y: 147, endPoint x: 3, endPoint y: 182, distance: 142.2
click at [141, 147] on link "[PHONE_NUMBER]" at bounding box center [143, 145] width 33 height 5
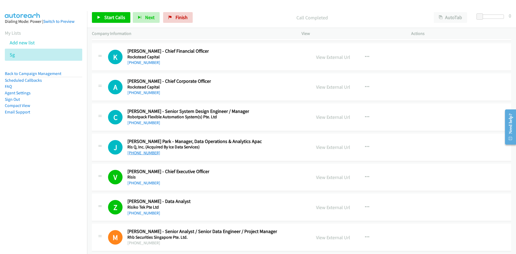
scroll to position [9017, 0]
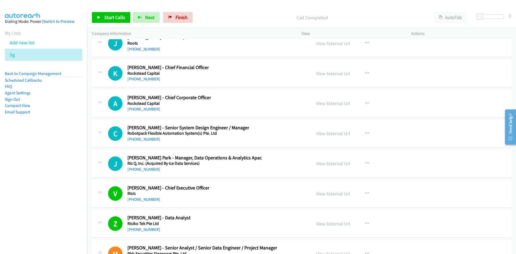
drag, startPoint x: 148, startPoint y: 168, endPoint x: 69, endPoint y: 180, distance: 80.0
click at [148, 168] on link "[PHONE_NUMBER]" at bounding box center [143, 169] width 33 height 5
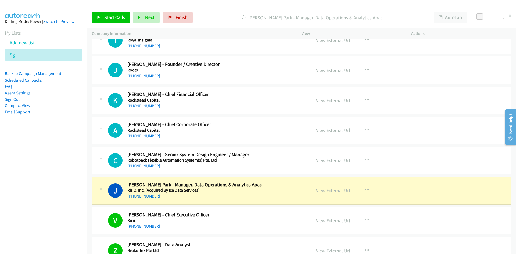
scroll to position [8963, 0]
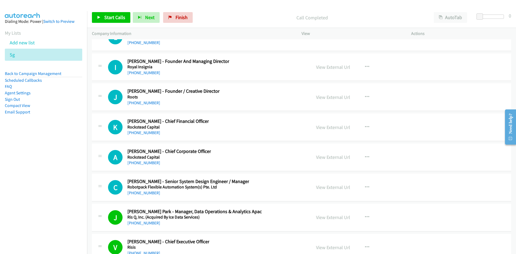
drag, startPoint x: 151, startPoint y: 192, endPoint x: 61, endPoint y: 193, distance: 89.8
click at [151, 192] on link "[PHONE_NUMBER]" at bounding box center [143, 192] width 33 height 5
drag, startPoint x: 146, startPoint y: 163, endPoint x: 35, endPoint y: 182, distance: 111.9
click at [146, 163] on link "[PHONE_NUMBER]" at bounding box center [143, 162] width 33 height 5
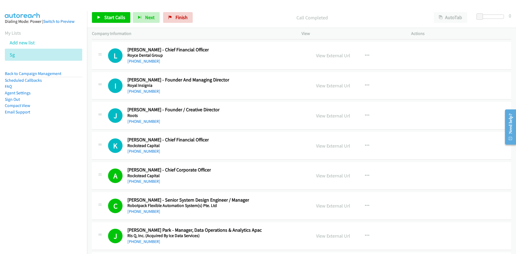
scroll to position [8936, 0]
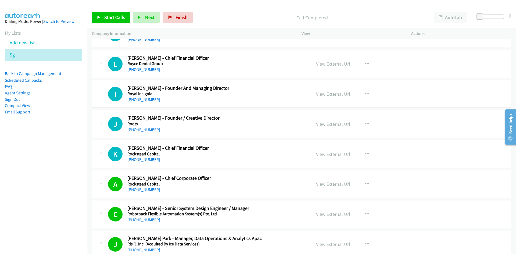
drag, startPoint x: 144, startPoint y: 159, endPoint x: 2, endPoint y: 166, distance: 141.9
click at [144, 159] on link "[PHONE_NUMBER]" at bounding box center [143, 159] width 33 height 5
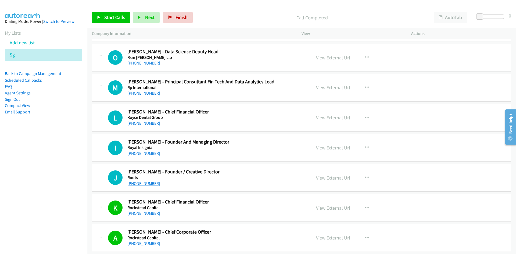
scroll to position [8855, 0]
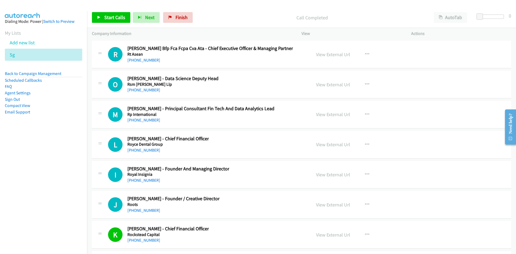
drag, startPoint x: 144, startPoint y: 178, endPoint x: 51, endPoint y: 183, distance: 92.9
click at [144, 178] on link "[PHONE_NUMBER]" at bounding box center [143, 180] width 33 height 5
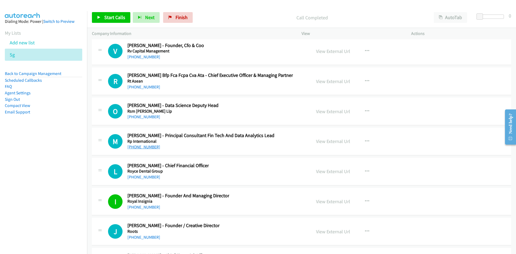
click at [141, 148] on link "[PHONE_NUMBER]" at bounding box center [143, 146] width 33 height 5
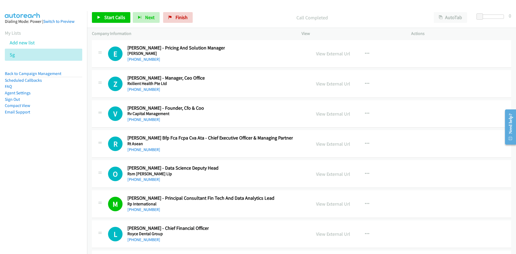
scroll to position [8748, 0]
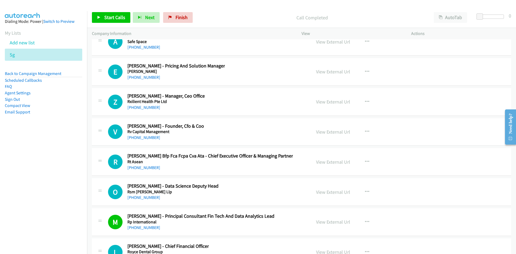
drag, startPoint x: 143, startPoint y: 196, endPoint x: 95, endPoint y: 191, distance: 47.6
click at [143, 196] on link "[PHONE_NUMBER]" at bounding box center [143, 197] width 33 height 5
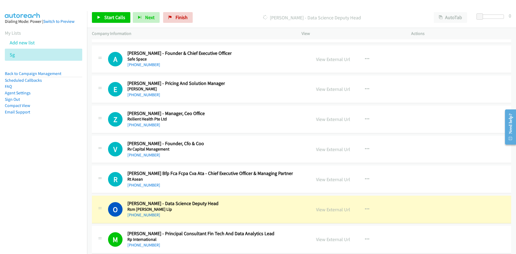
scroll to position [8721, 0]
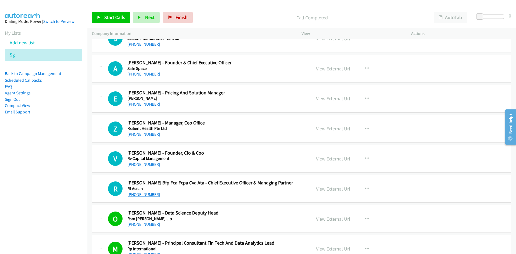
click at [143, 193] on link "[PHONE_NUMBER]" at bounding box center [143, 194] width 33 height 5
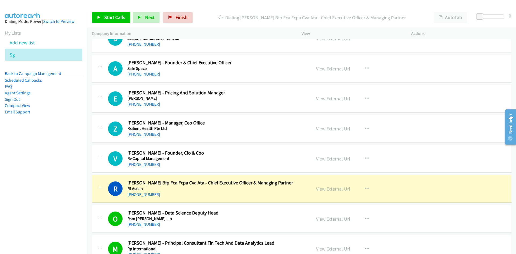
click at [326, 188] on link "View External Url" at bounding box center [333, 189] width 34 height 6
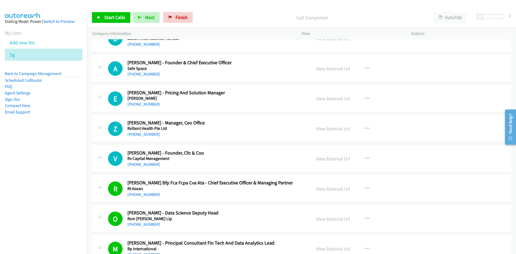
drag, startPoint x: 145, startPoint y: 165, endPoint x: 50, endPoint y: 169, distance: 95.2
click at [145, 165] on link "[PHONE_NUMBER]" at bounding box center [143, 164] width 33 height 5
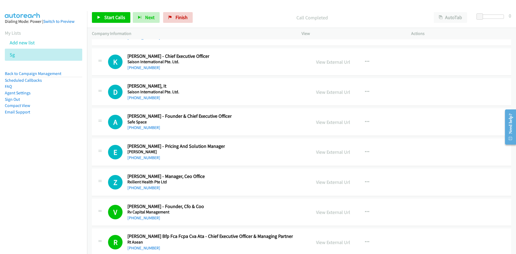
scroll to position [8667, 0]
drag, startPoint x: 145, startPoint y: 155, endPoint x: 135, endPoint y: 157, distance: 9.5
click at [145, 155] on link "[PHONE_NUMBER]" at bounding box center [143, 157] width 33 height 5
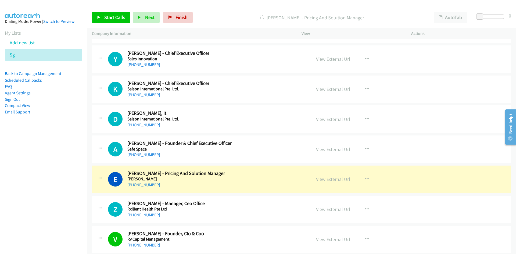
scroll to position [8614, 0]
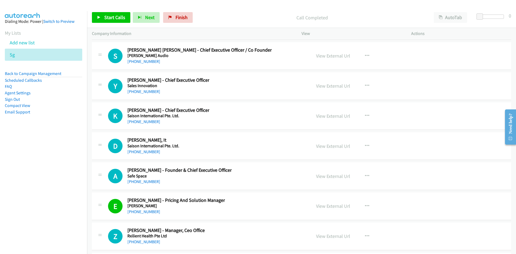
drag, startPoint x: 132, startPoint y: 182, endPoint x: 10, endPoint y: 184, distance: 121.8
click at [132, 182] on link "[PHONE_NUMBER]" at bounding box center [143, 181] width 33 height 5
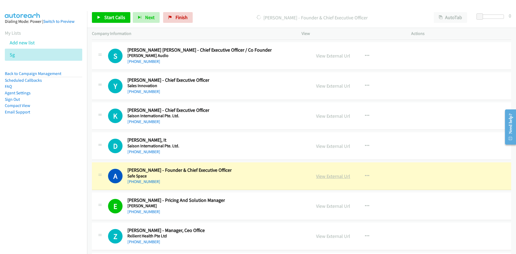
click at [333, 178] on link "View External Url" at bounding box center [333, 176] width 34 height 6
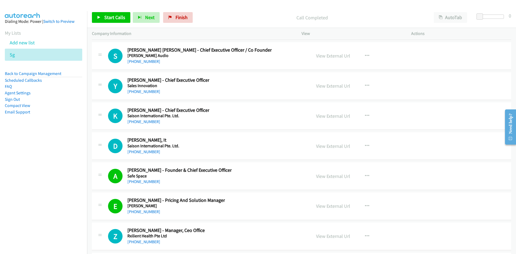
drag, startPoint x: 144, startPoint y: 152, endPoint x: 2, endPoint y: 161, distance: 141.7
click at [144, 152] on link "[PHONE_NUMBER]" at bounding box center [143, 151] width 33 height 5
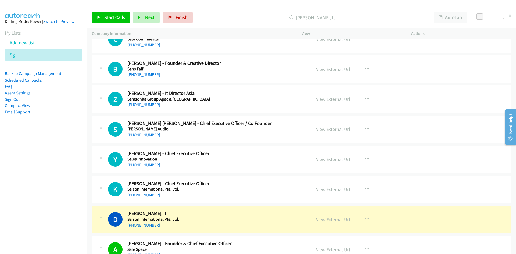
scroll to position [8533, 0]
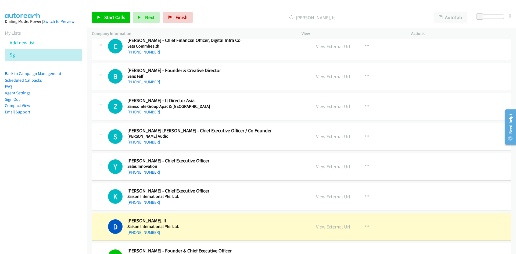
click at [323, 225] on link "View External Url" at bounding box center [333, 227] width 34 height 6
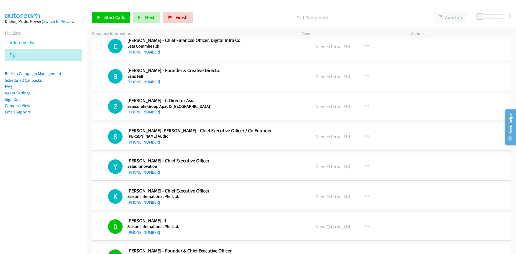
drag, startPoint x: 143, startPoint y: 201, endPoint x: 94, endPoint y: 166, distance: 60.4
click at [143, 201] on link "[PHONE_NUMBER]" at bounding box center [143, 202] width 33 height 5
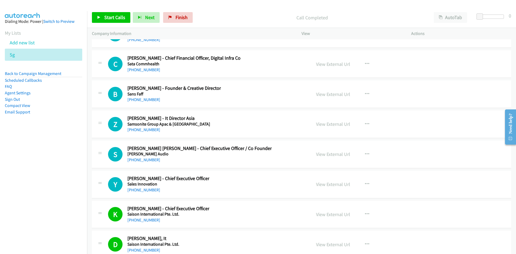
scroll to position [8506, 0]
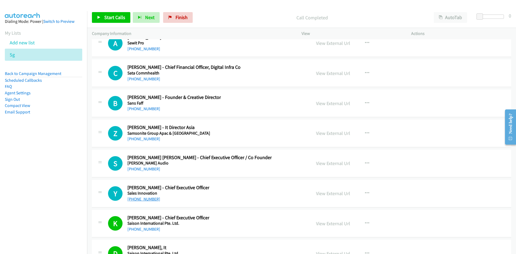
drag, startPoint x: 135, startPoint y: 199, endPoint x: 10, endPoint y: 190, distance: 125.0
click at [135, 199] on link "[PHONE_NUMBER]" at bounding box center [143, 199] width 33 height 5
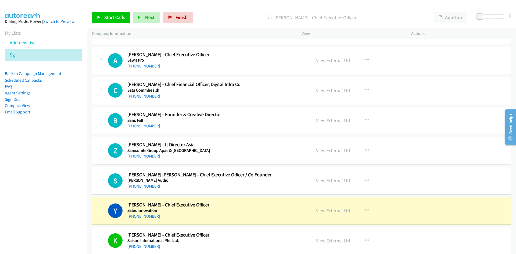
scroll to position [8479, 0]
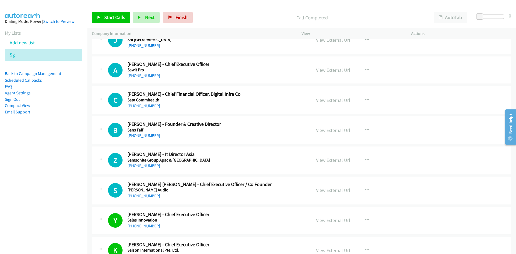
drag, startPoint x: 143, startPoint y: 197, endPoint x: 68, endPoint y: 205, distance: 76.0
click at [143, 197] on link "[PHONE_NUMBER]" at bounding box center [143, 195] width 33 height 5
drag, startPoint x: 141, startPoint y: 166, endPoint x: 25, endPoint y: 176, distance: 116.1
click at [141, 166] on link "[PHONE_NUMBER]" at bounding box center [143, 165] width 33 height 5
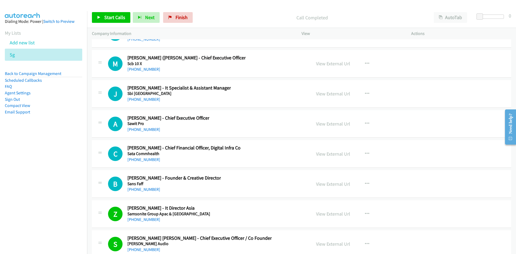
scroll to position [8398, 0]
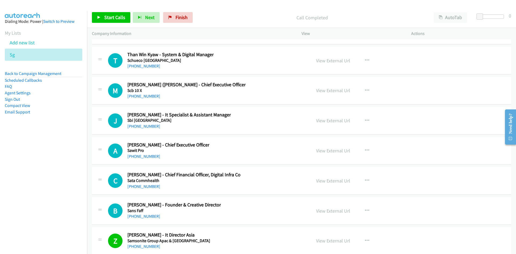
drag, startPoint x: 145, startPoint y: 156, endPoint x: 81, endPoint y: 165, distance: 64.3
click at [145, 156] on link "[PHONE_NUMBER]" at bounding box center [143, 156] width 33 height 5
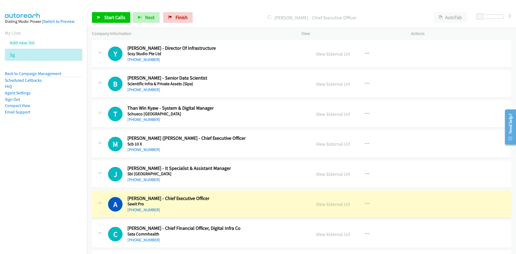
scroll to position [8345, 0]
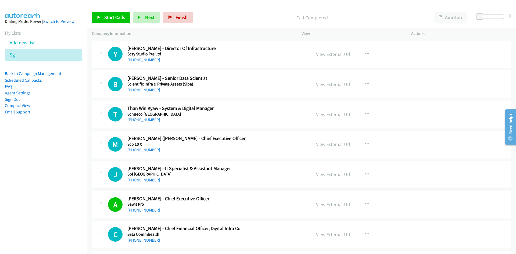
drag, startPoint x: 144, startPoint y: 182, endPoint x: 36, endPoint y: 195, distance: 109.4
click at [144, 182] on link "[PHONE_NUMBER]" at bounding box center [143, 179] width 33 height 5
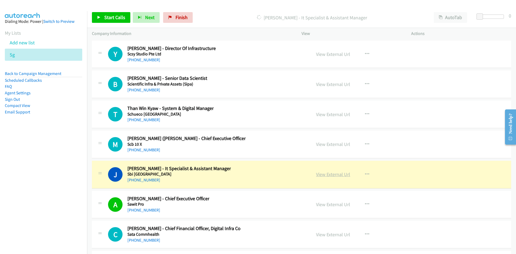
click at [330, 173] on link "View External Url" at bounding box center [333, 174] width 34 height 6
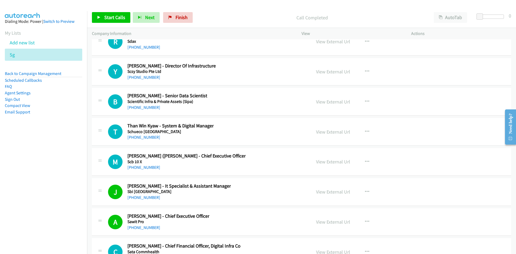
scroll to position [8318, 0]
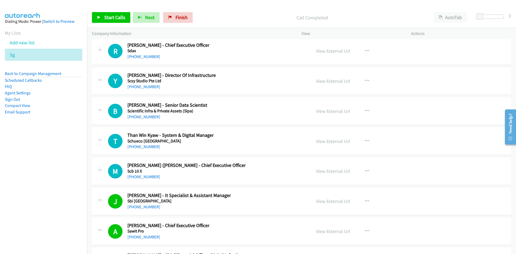
drag, startPoint x: 142, startPoint y: 178, endPoint x: 68, endPoint y: 180, distance: 74.0
click at [142, 178] on link "[PHONE_NUMBER]" at bounding box center [143, 176] width 33 height 5
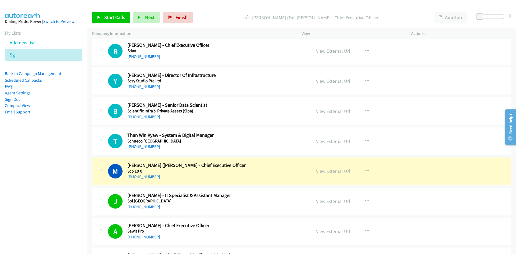
scroll to position [8291, 0]
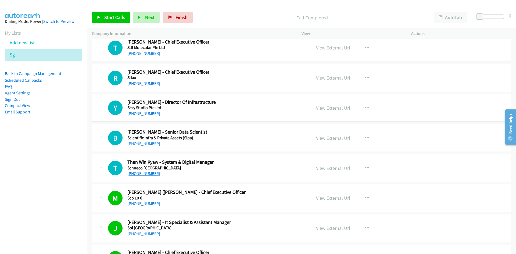
click at [145, 174] on link "[PHONE_NUMBER]" at bounding box center [143, 173] width 33 height 5
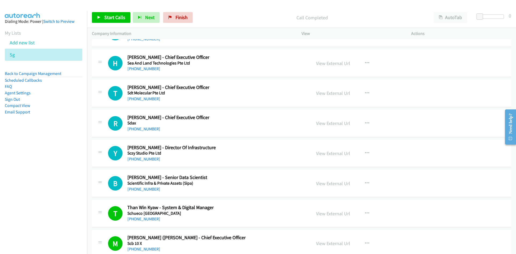
scroll to position [8237, 0]
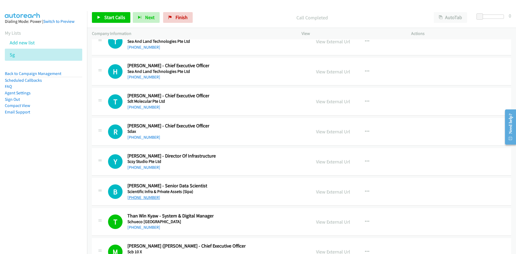
click at [133, 198] on link "[PHONE_NUMBER]" at bounding box center [143, 197] width 33 height 5
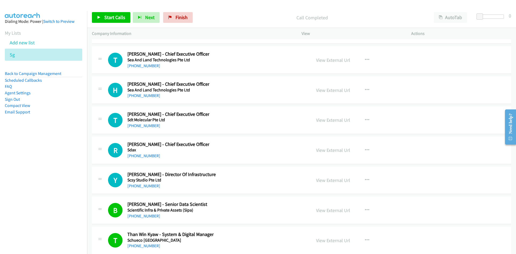
scroll to position [8210, 0]
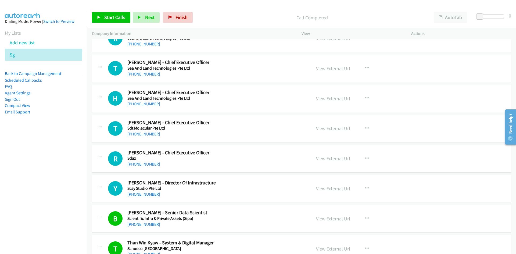
click at [143, 193] on link "[PHONE_NUMBER]" at bounding box center [143, 194] width 33 height 5
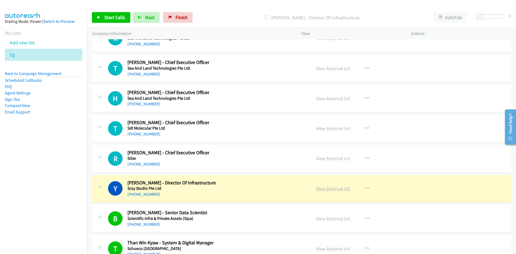
click at [325, 190] on link "View External Url" at bounding box center [333, 189] width 34 height 6
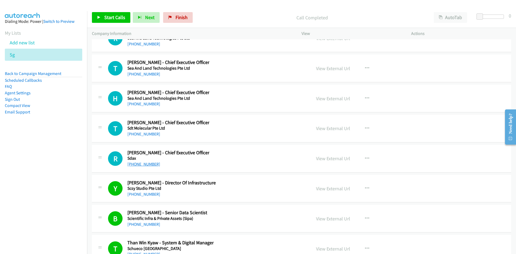
click at [147, 164] on link "[PHONE_NUMBER]" at bounding box center [143, 164] width 33 height 5
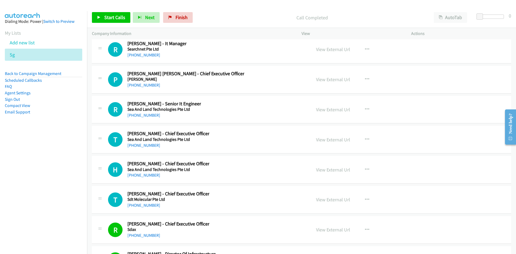
scroll to position [8130, 0]
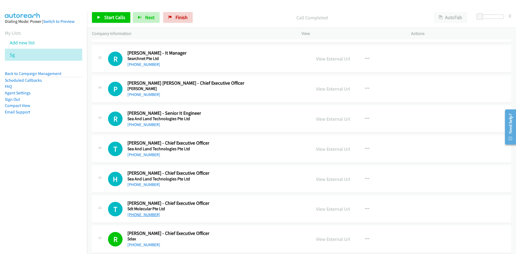
drag, startPoint x: 149, startPoint y: 214, endPoint x: 126, endPoint y: 217, distance: 23.3
click at [149, 214] on link "[PHONE_NUMBER]" at bounding box center [143, 214] width 33 height 5
drag, startPoint x: 135, startPoint y: 186, endPoint x: 21, endPoint y: 211, distance: 116.4
click at [135, 186] on link "[PHONE_NUMBER]" at bounding box center [143, 184] width 33 height 5
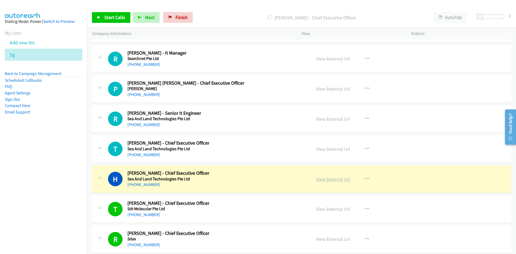
click at [335, 179] on link "View External Url" at bounding box center [333, 179] width 34 height 6
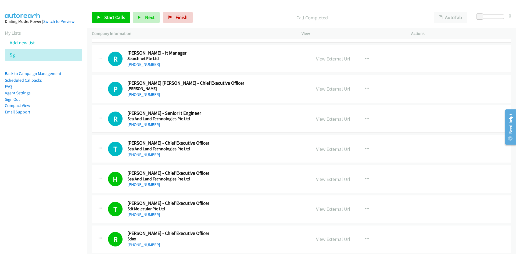
drag, startPoint x: 140, startPoint y: 154, endPoint x: 21, endPoint y: 172, distance: 120.2
click at [140, 154] on link "[PHONE_NUMBER]" at bounding box center [143, 154] width 33 height 5
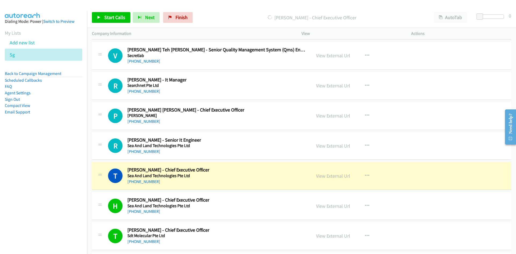
scroll to position [8076, 0]
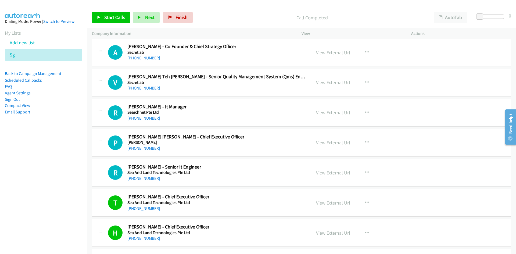
click at [133, 180] on link "[PHONE_NUMBER]" at bounding box center [143, 178] width 33 height 5
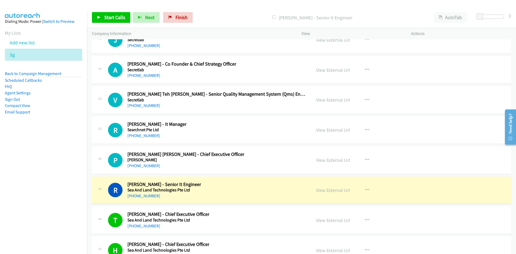
scroll to position [8049, 0]
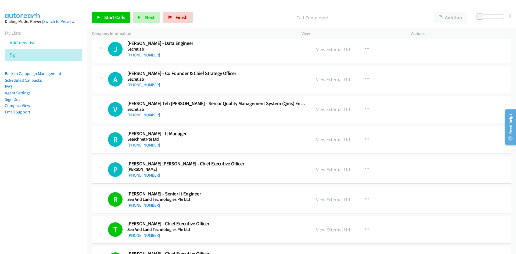
drag, startPoint x: 142, startPoint y: 177, endPoint x: 8, endPoint y: 188, distance: 134.1
click at [142, 177] on link "[PHONE_NUMBER]" at bounding box center [143, 175] width 33 height 5
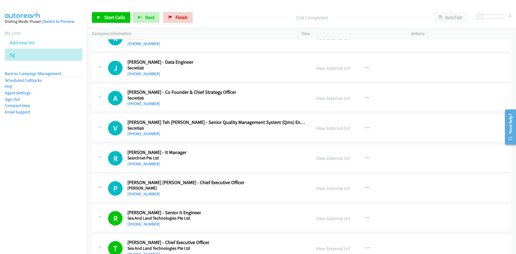
scroll to position [8022, 0]
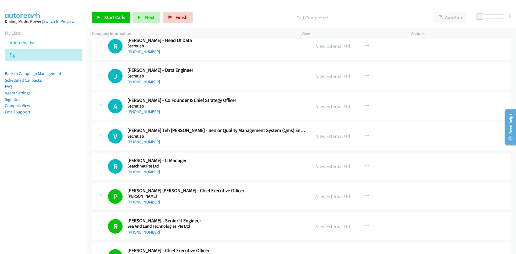
drag, startPoint x: 137, startPoint y: 173, endPoint x: 91, endPoint y: 172, distance: 45.4
click at [137, 173] on link "[PHONE_NUMBER]" at bounding box center [143, 171] width 33 height 5
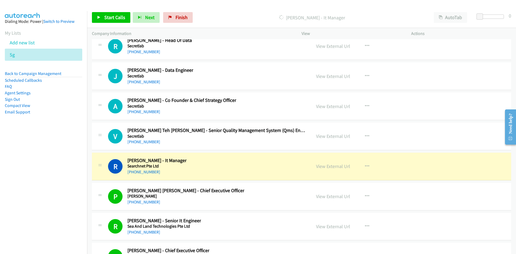
scroll to position [7995, 0]
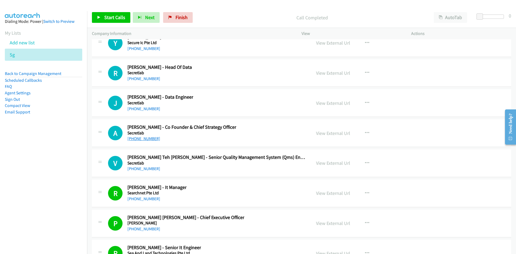
click at [143, 138] on link "[PHONE_NUMBER]" at bounding box center [143, 138] width 33 height 5
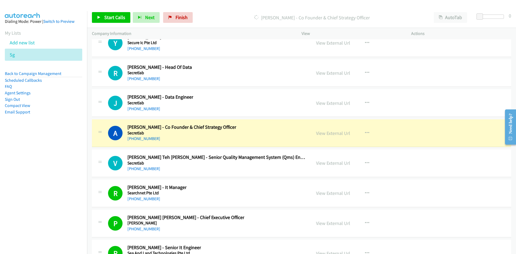
scroll to position [7968, 0]
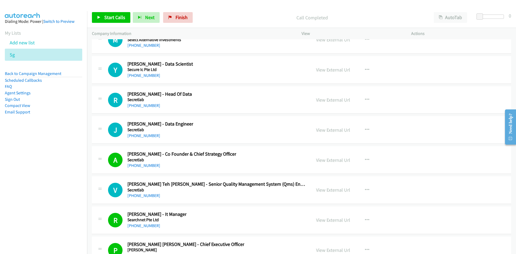
drag, startPoint x: 140, startPoint y: 134, endPoint x: 51, endPoint y: 150, distance: 90.5
click at [140, 134] on link "[PHONE_NUMBER]" at bounding box center [143, 135] width 33 height 5
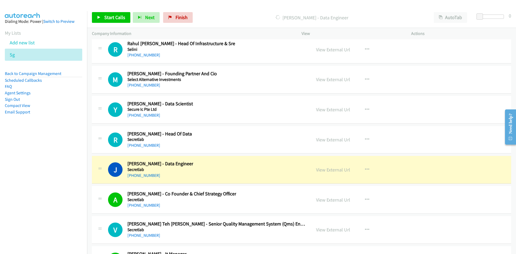
scroll to position [7914, 0]
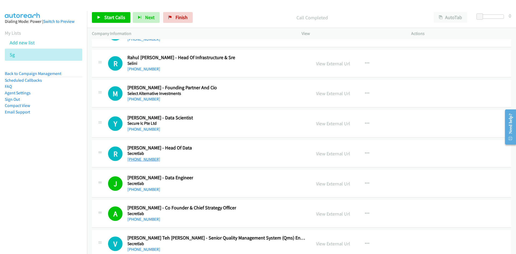
click at [141, 160] on link "[PHONE_NUMBER]" at bounding box center [143, 159] width 33 height 5
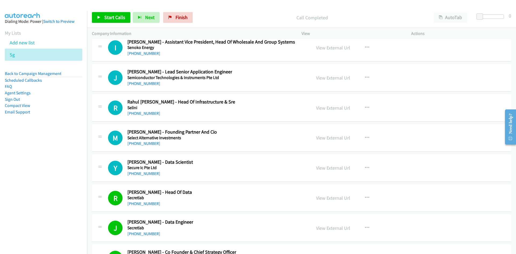
scroll to position [7861, 0]
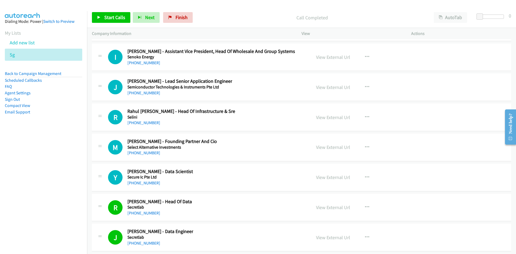
drag, startPoint x: 145, startPoint y: 183, endPoint x: 56, endPoint y: 189, distance: 89.5
click at [145, 183] on link "[PHONE_NUMBER]" at bounding box center [143, 182] width 33 height 5
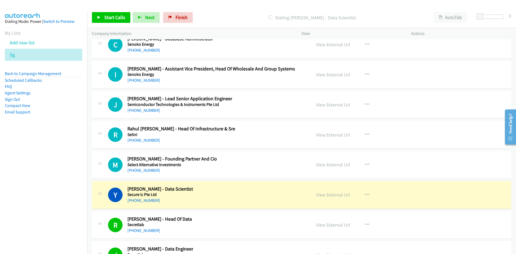
scroll to position [7834, 0]
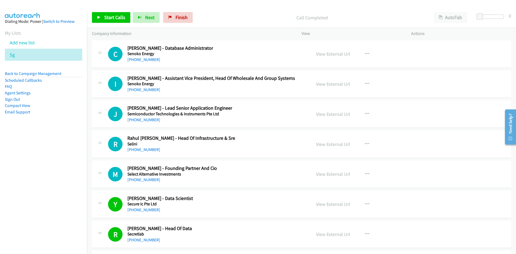
drag, startPoint x: 146, startPoint y: 178, endPoint x: 14, endPoint y: 178, distance: 132.3
click at [146, 178] on link "[PHONE_NUMBER]" at bounding box center [143, 179] width 33 height 5
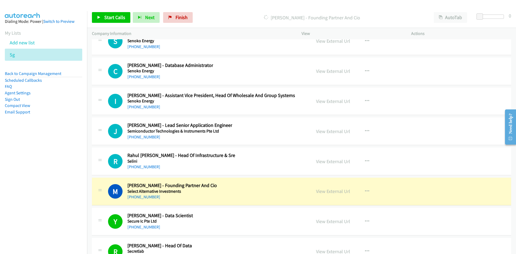
scroll to position [7807, 0]
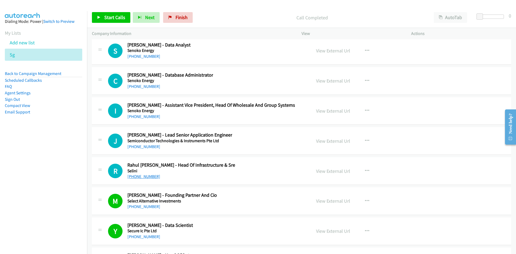
click at [147, 175] on link "[PHONE_NUMBER]" at bounding box center [143, 176] width 33 height 5
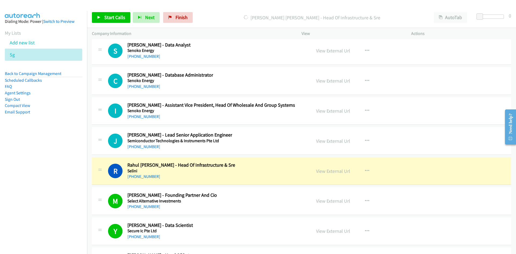
scroll to position [7780, 0]
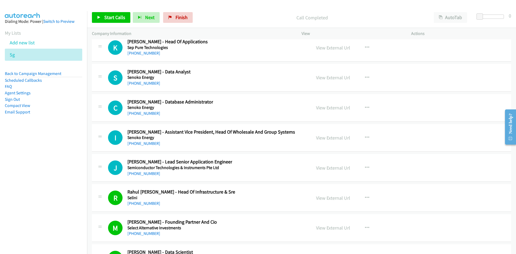
drag, startPoint x: 137, startPoint y: 172, endPoint x: 1, endPoint y: 192, distance: 137.2
click at [137, 172] on link "[PHONE_NUMBER]" at bounding box center [143, 173] width 33 height 5
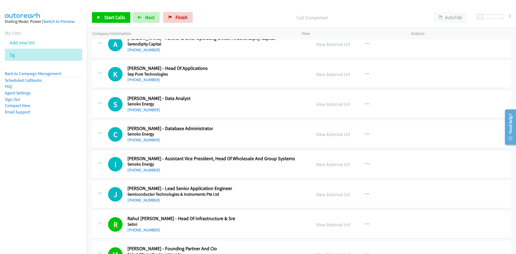
scroll to position [7753, 0]
drag, startPoint x: 145, startPoint y: 140, endPoint x: 44, endPoint y: 160, distance: 102.9
click at [145, 140] on link "[PHONE_NUMBER]" at bounding box center [143, 140] width 33 height 5
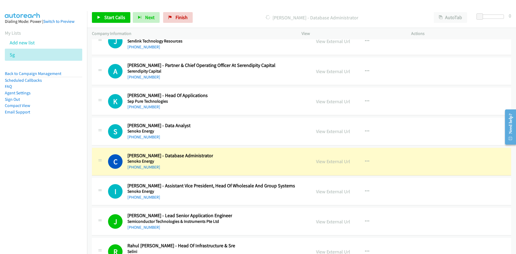
scroll to position [7699, 0]
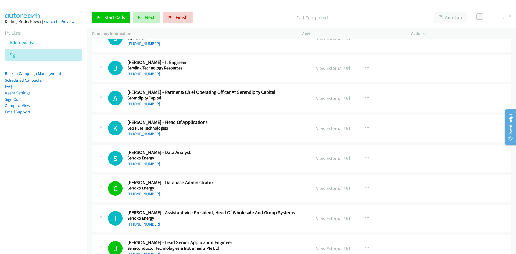
drag, startPoint x: 141, startPoint y: 166, endPoint x: 34, endPoint y: 177, distance: 108.2
click at [141, 166] on link "[PHONE_NUMBER]" at bounding box center [143, 163] width 33 height 5
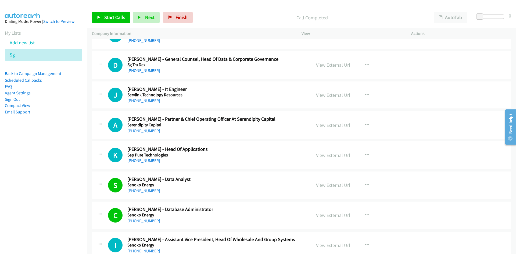
drag, startPoint x: 134, startPoint y: 158, endPoint x: 5, endPoint y: 168, distance: 130.2
click at [134, 158] on link "[PHONE_NUMBER]" at bounding box center [143, 160] width 33 height 5
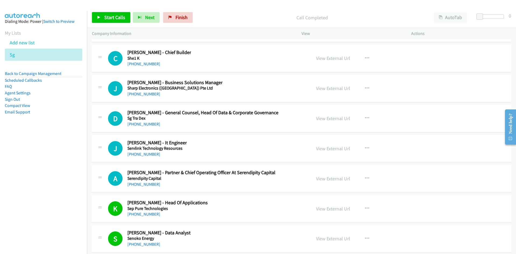
scroll to position [7592, 0]
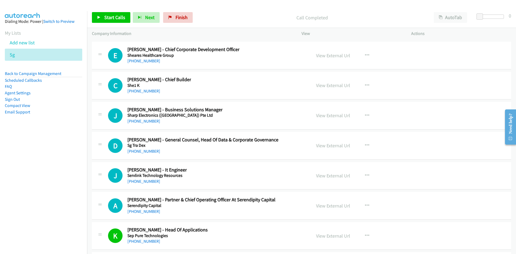
drag, startPoint x: 147, startPoint y: 182, endPoint x: 74, endPoint y: 184, distance: 72.4
click at [147, 182] on link "[PHONE_NUMBER]" at bounding box center [143, 181] width 33 height 5
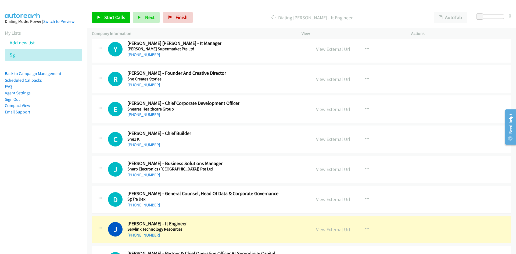
scroll to position [7565, 0]
